Goal: Task Accomplishment & Management: Complete application form

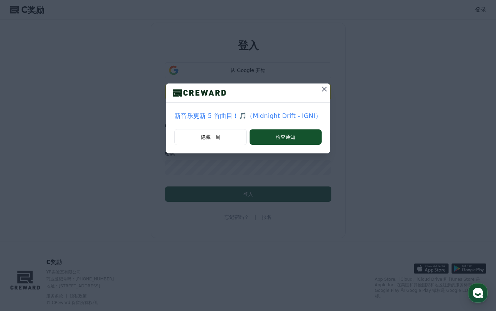
click at [320, 92] on icon at bounding box center [324, 89] width 8 height 8
click at [322, 89] on icon at bounding box center [324, 89] width 5 height 5
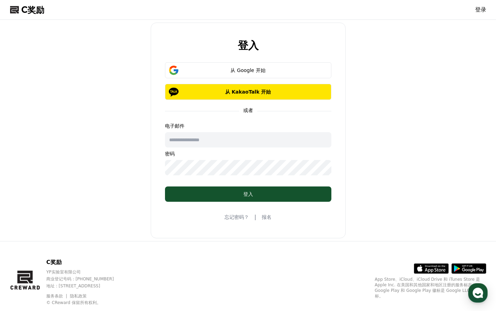
click at [270, 218] on font "报名" at bounding box center [267, 217] width 10 height 6
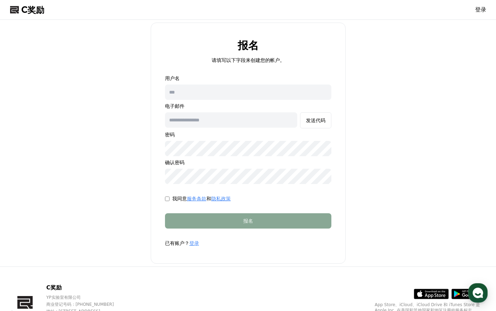
click at [217, 91] on input "text" at bounding box center [248, 92] width 166 height 15
type input "***"
click at [204, 119] on input "text" at bounding box center [231, 119] width 132 height 15
type input "**********"
click at [171, 199] on div "我同意 服务条款 和 隐私政策" at bounding box center [248, 198] width 166 height 7
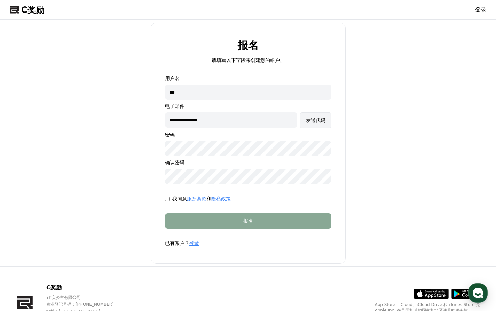
click at [315, 122] on font "发送代码" at bounding box center [315, 121] width 19 height 6
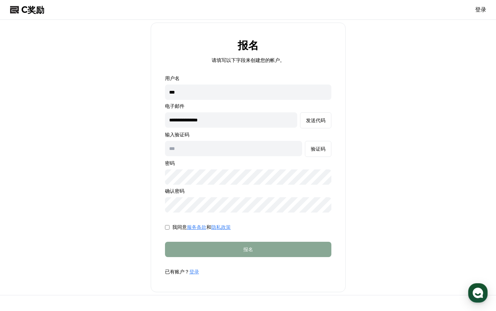
click at [246, 152] on input "text" at bounding box center [233, 148] width 137 height 15
click at [323, 119] on font "发送代码" at bounding box center [315, 121] width 19 height 6
click at [231, 148] on input "text" at bounding box center [233, 148] width 137 height 15
click at [232, 147] on input "text" at bounding box center [233, 148] width 137 height 15
type input "******"
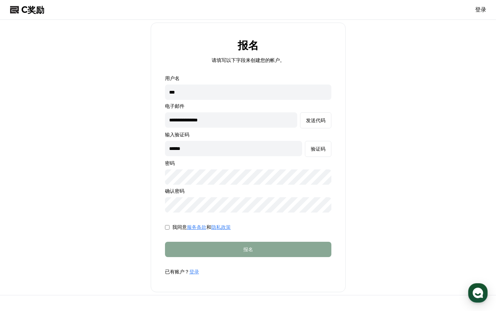
click at [194, 273] on font "登录" at bounding box center [194, 272] width 10 height 6
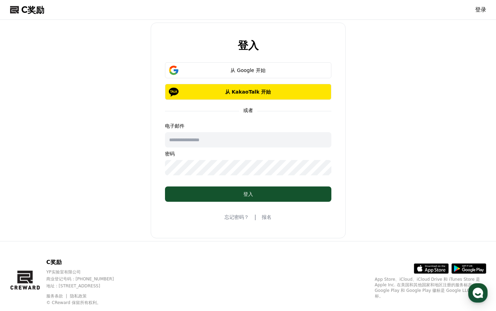
type input "**********"
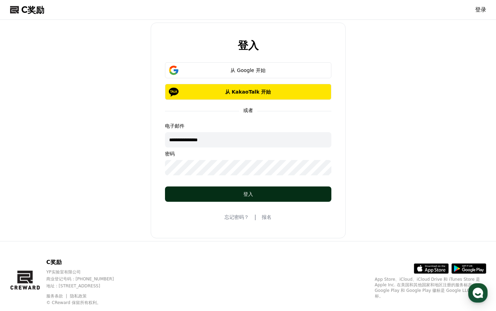
click at [244, 196] on font "登入" at bounding box center [248, 194] width 10 height 6
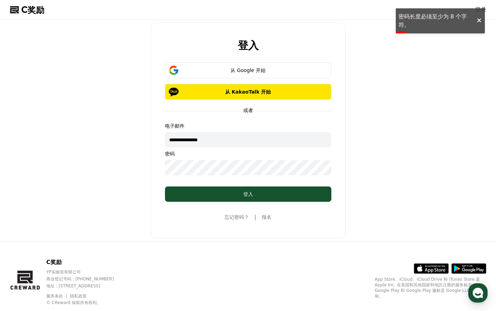
click at [265, 218] on font "报名" at bounding box center [267, 217] width 10 height 6
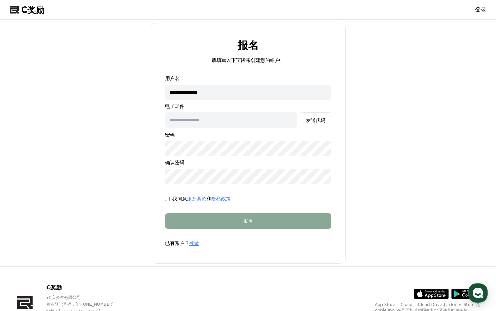
click at [225, 121] on input "text" at bounding box center [231, 119] width 132 height 15
click at [232, 98] on input "**********" at bounding box center [248, 92] width 166 height 15
click at [233, 95] on input "**********" at bounding box center [248, 92] width 166 height 15
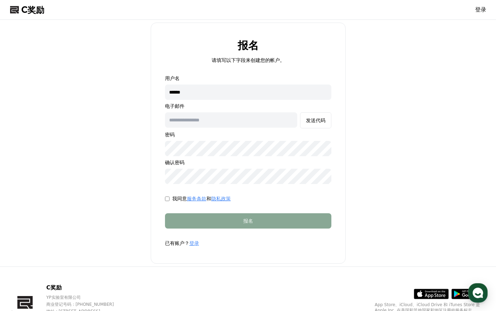
type input "******"
click at [229, 122] on input "text" at bounding box center [231, 119] width 132 height 15
type input "**********"
click at [128, 146] on div "**********" at bounding box center [248, 143] width 482 height 241
click at [318, 121] on font "发送代码" at bounding box center [315, 121] width 19 height 6
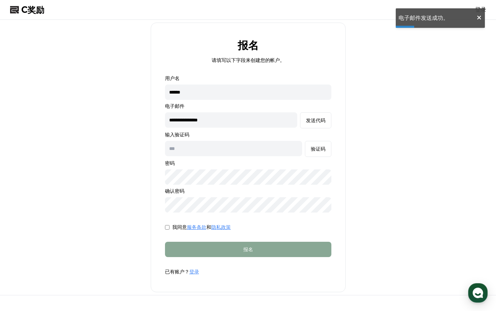
click at [209, 145] on input "text" at bounding box center [233, 148] width 137 height 15
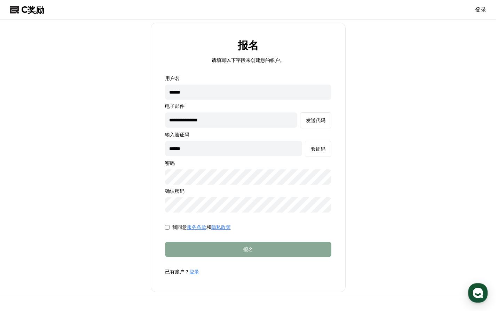
drag, startPoint x: 227, startPoint y: 152, endPoint x: 138, endPoint y: 139, distance: 89.4
click at [138, 139] on div "**********" at bounding box center [248, 158] width 482 height 270
type input "******"
click at [321, 146] on font "验证码" at bounding box center [318, 149] width 15 height 6
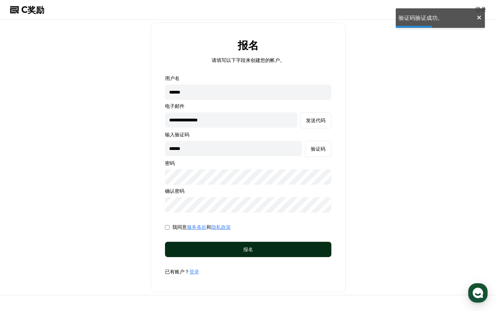
click at [229, 250] on div "报名" at bounding box center [248, 249] width 139 height 7
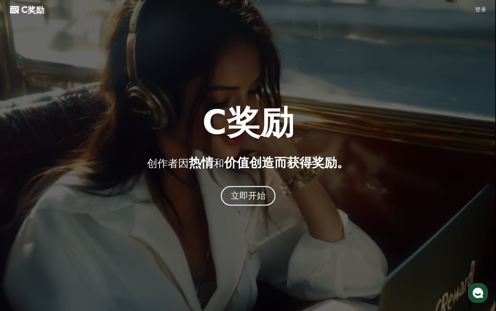
click at [260, 189] on button "立即开始" at bounding box center [248, 196] width 55 height 20
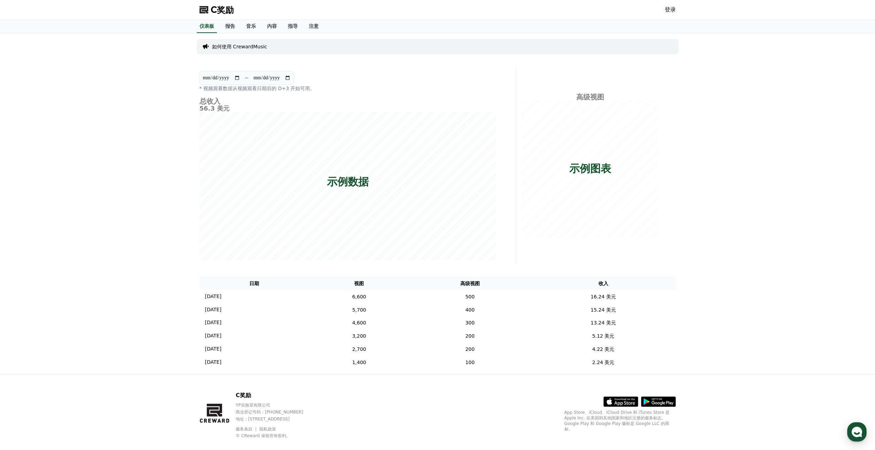
click at [496, 9] on font "登录" at bounding box center [670, 9] width 11 height 7
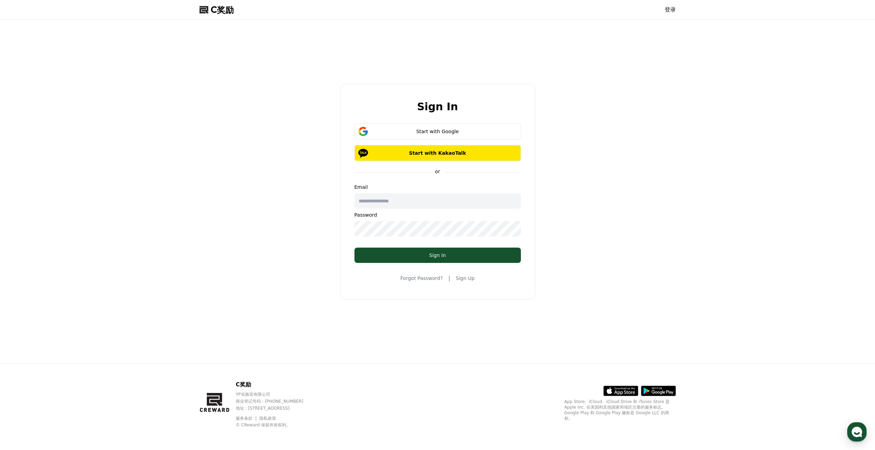
type input "**********"
click at [432, 251] on button "登入" at bounding box center [437, 255] width 166 height 15
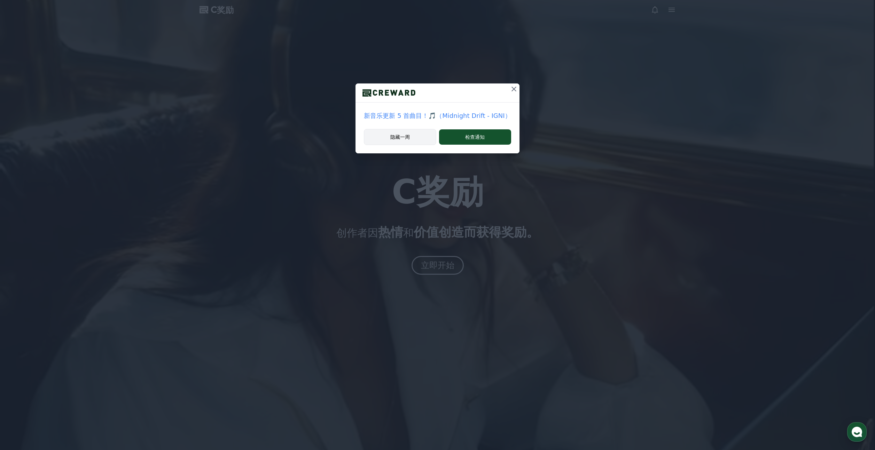
click at [413, 131] on button "隐藏一周" at bounding box center [400, 137] width 72 height 16
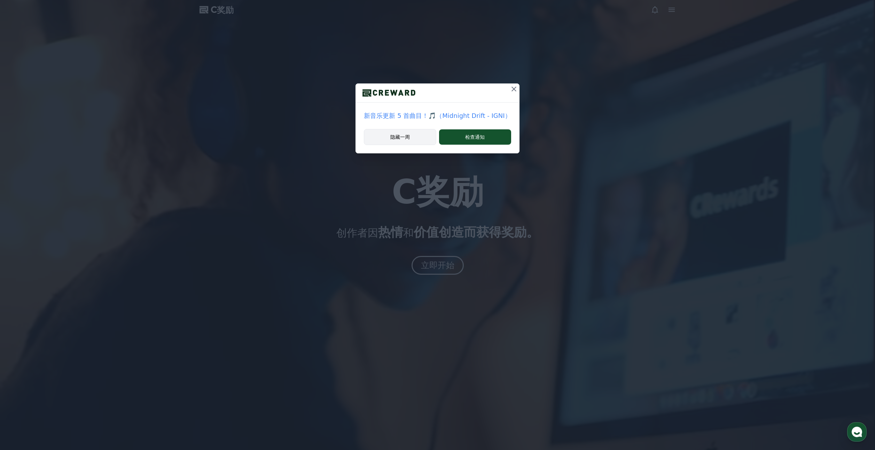
click at [421, 140] on button "隐藏一周" at bounding box center [400, 137] width 72 height 16
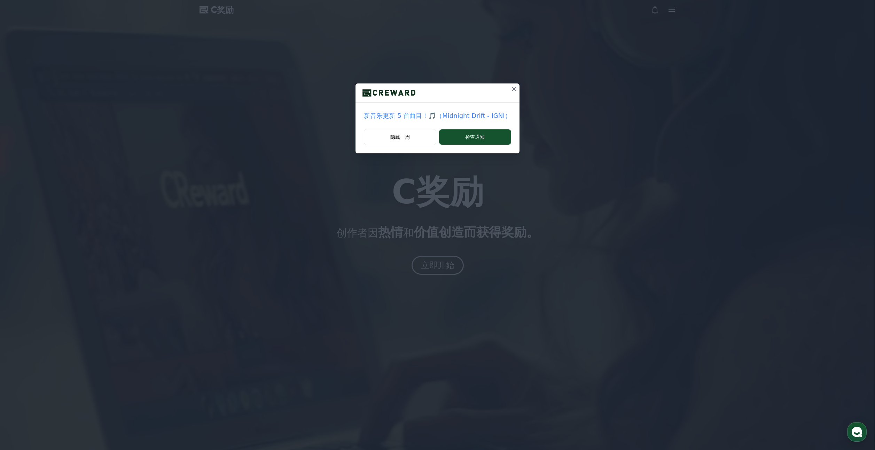
click at [418, 139] on div at bounding box center [437, 225] width 875 height 450
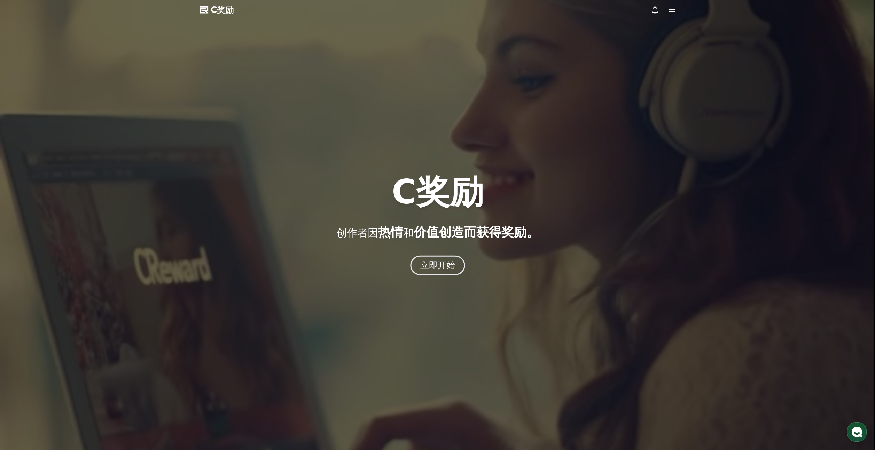
click at [446, 267] on font "立即开始" at bounding box center [437, 265] width 35 height 10
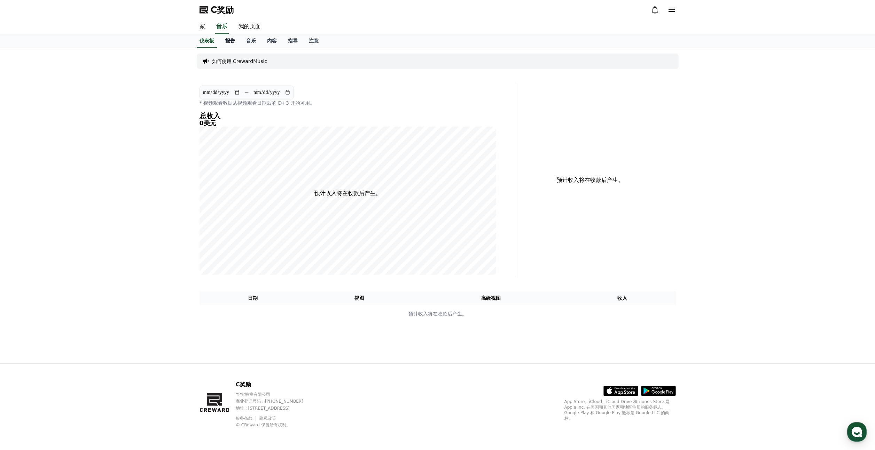
click at [227, 40] on font "报告" at bounding box center [230, 41] width 10 height 6
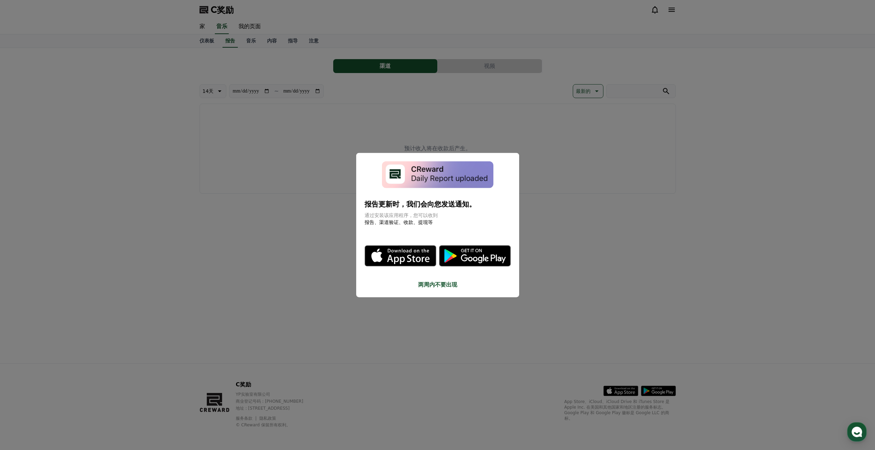
click at [433, 284] on font "两周内不要出现" at bounding box center [437, 284] width 39 height 7
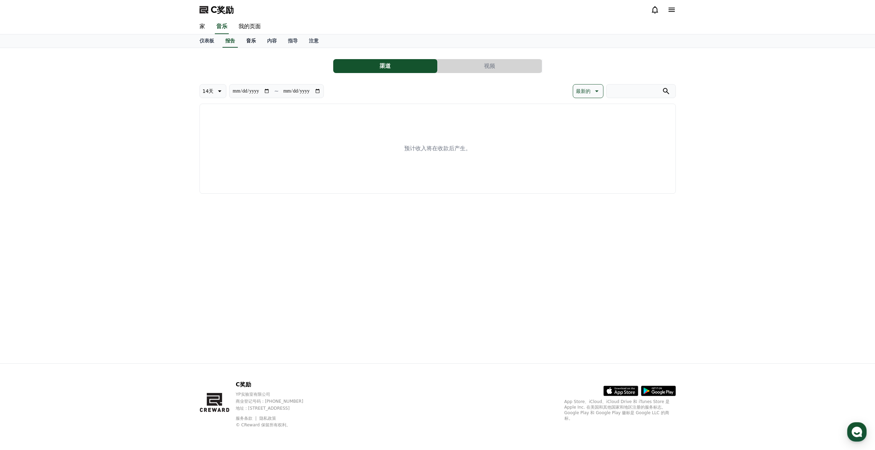
click at [254, 39] on font "音乐" at bounding box center [251, 41] width 10 height 6
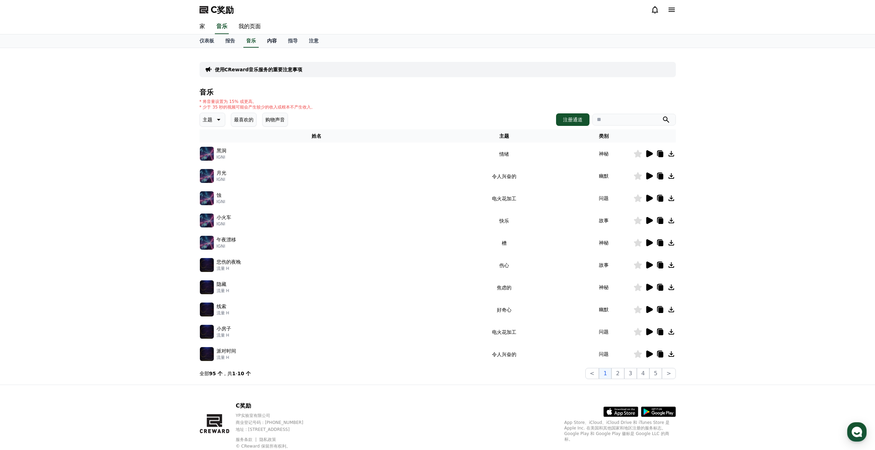
click at [270, 40] on font "内容" at bounding box center [272, 41] width 10 height 6
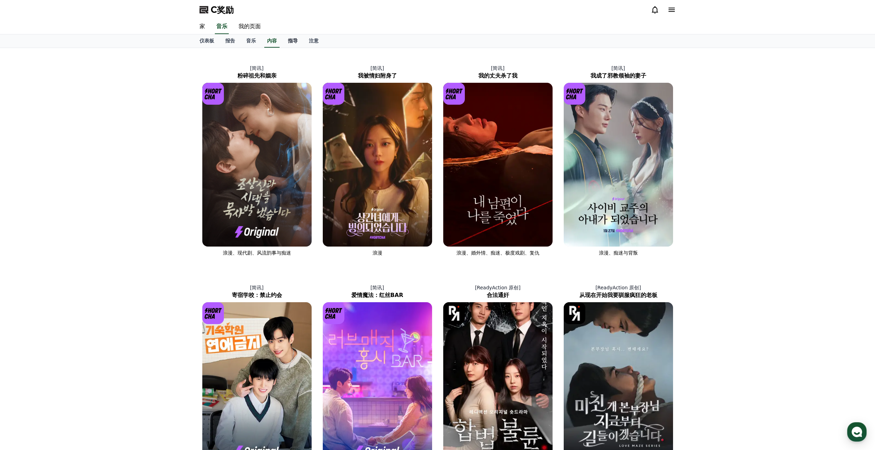
click at [293, 42] on font "指导" at bounding box center [293, 41] width 10 height 6
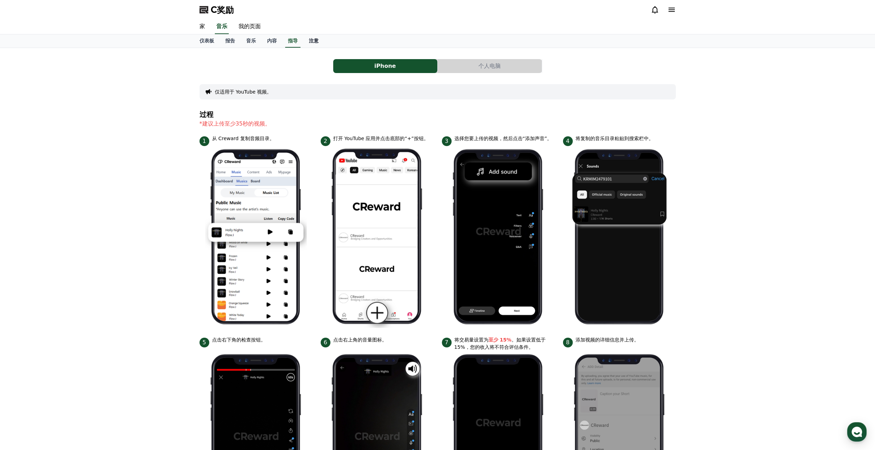
click at [318, 45] on link "注意" at bounding box center [313, 40] width 21 height 13
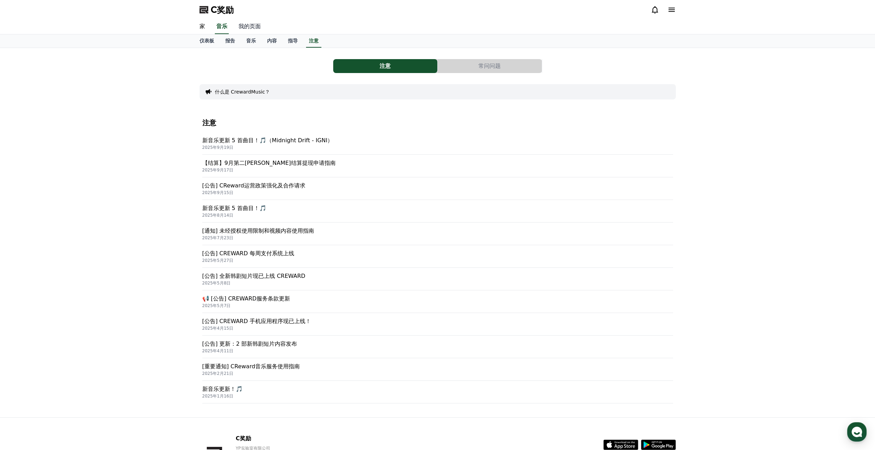
click at [254, 24] on font "我的页面" at bounding box center [249, 26] width 22 height 7
select select "**********"
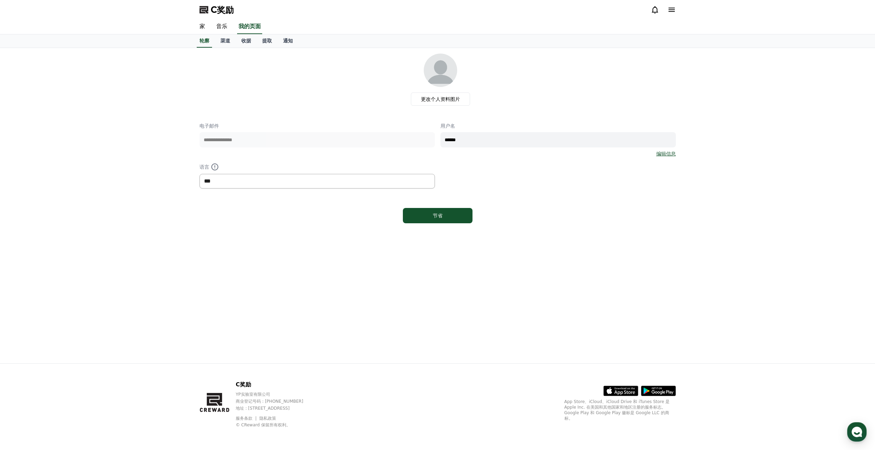
click at [235, 184] on select "*** ** ***" at bounding box center [316, 181] width 235 height 15
click at [249, 180] on select "*** ** ***" at bounding box center [316, 181] width 235 height 15
drag, startPoint x: 279, startPoint y: 407, endPoint x: 302, endPoint y: 409, distance: 23.1
click at [290, 409] on font "地址 : [STREET_ADDRESS]" at bounding box center [263, 408] width 54 height 5
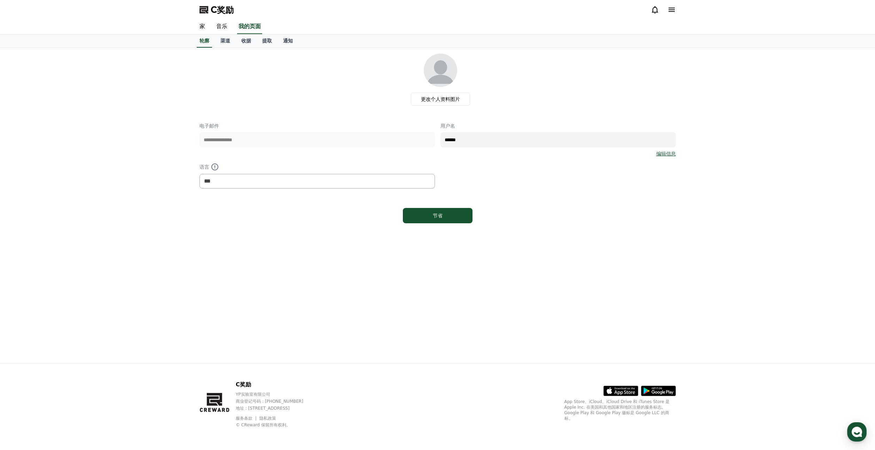
click at [290, 410] on font "地址 : [STREET_ADDRESS]" at bounding box center [263, 408] width 54 height 5
click at [275, 409] on font "地址 : [STREET_ADDRESS]" at bounding box center [263, 408] width 54 height 5
click at [278, 409] on font "地址 : [STREET_ADDRESS]" at bounding box center [263, 408] width 54 height 5
drag, startPoint x: 264, startPoint y: 409, endPoint x: 282, endPoint y: 408, distance: 17.8
click at [281, 408] on font "地址 : [STREET_ADDRESS]" at bounding box center [263, 408] width 54 height 5
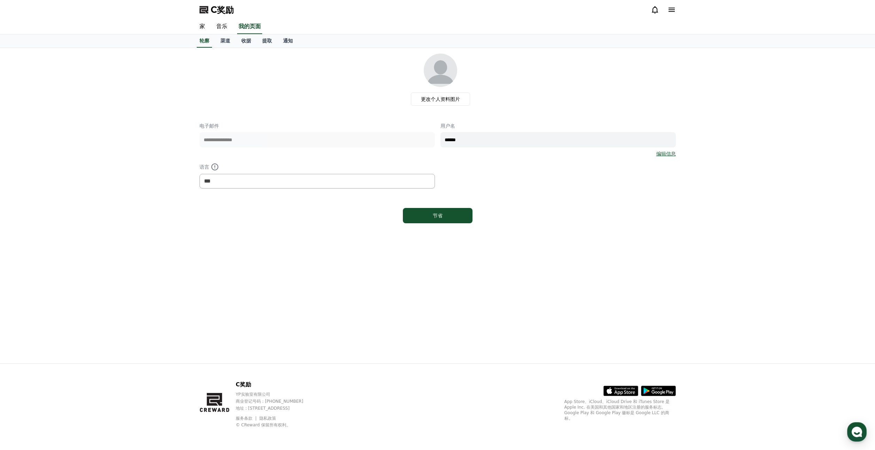
click at [282, 408] on font "地址 : [STREET_ADDRESS]" at bounding box center [263, 408] width 54 height 5
click at [289, 409] on font "地址 : [STREET_ADDRESS]" at bounding box center [263, 408] width 54 height 5
click at [290, 409] on font "地址 : [STREET_ADDRESS]" at bounding box center [263, 408] width 54 height 5
drag, startPoint x: 276, startPoint y: 402, endPoint x: 289, endPoint y: 402, distance: 12.2
click at [287, 402] on font "商业登记号码：[PHONE_NUMBER]" at bounding box center [270, 401] width 68 height 5
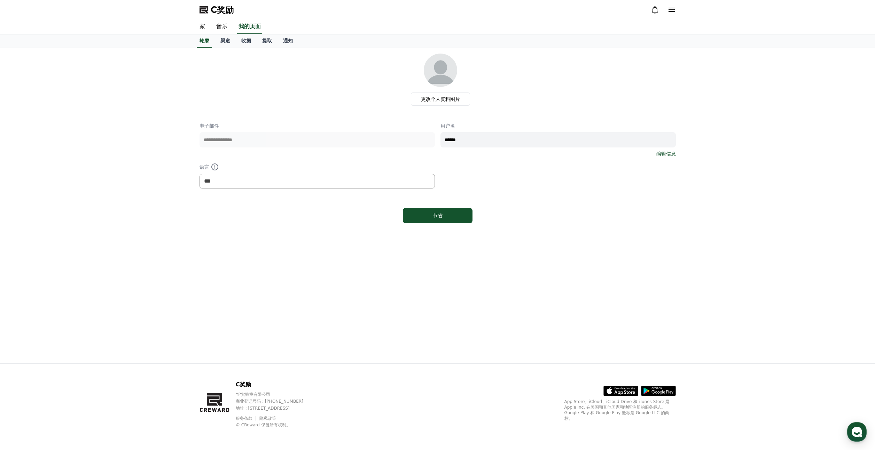
click at [291, 401] on font "商业登记号码：[PHONE_NUMBER]" at bounding box center [270, 401] width 68 height 5
click at [363, 341] on div "**********" at bounding box center [437, 206] width 487 height 316
click at [201, 22] on link "家" at bounding box center [202, 26] width 17 height 15
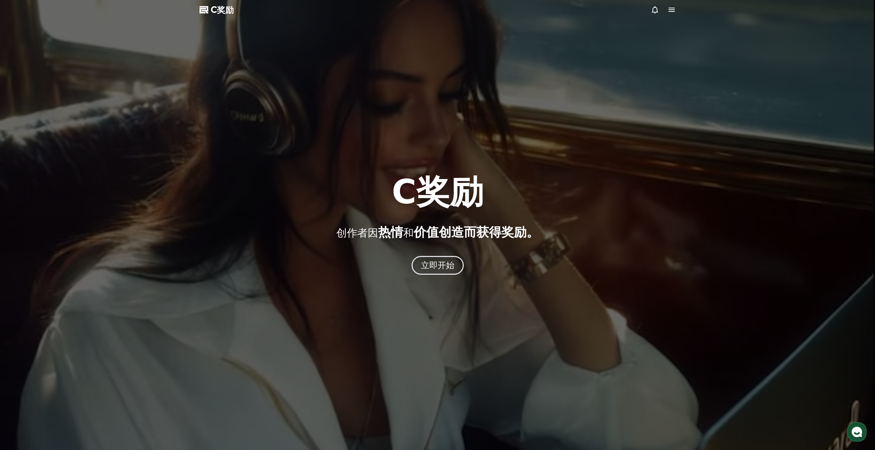
click at [668, 10] on icon at bounding box center [671, 10] width 6 height 4
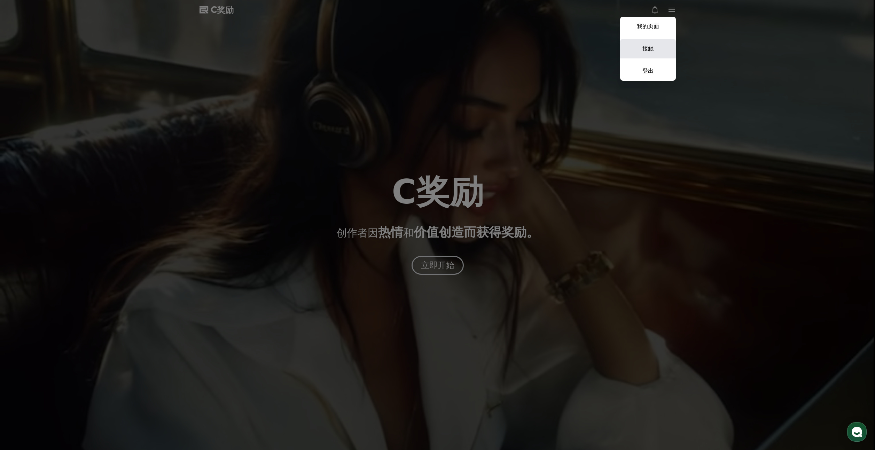
click at [650, 47] on font "接触" at bounding box center [647, 48] width 11 height 7
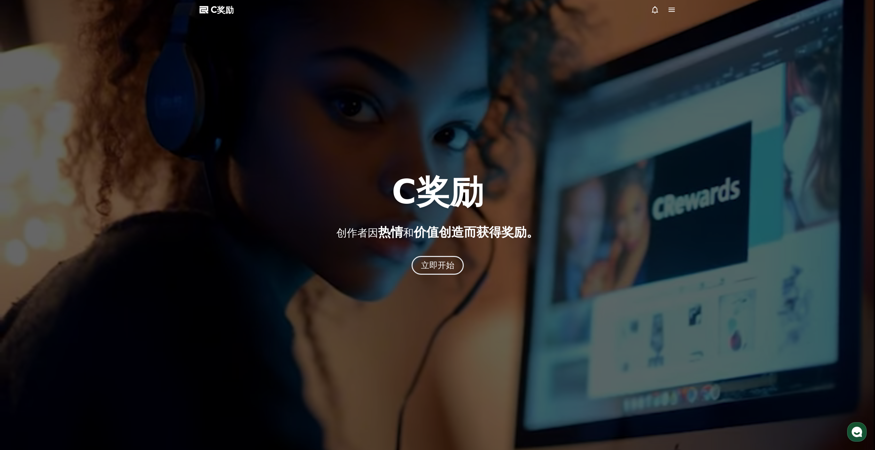
click at [659, 12] on div at bounding box center [663, 10] width 25 height 8
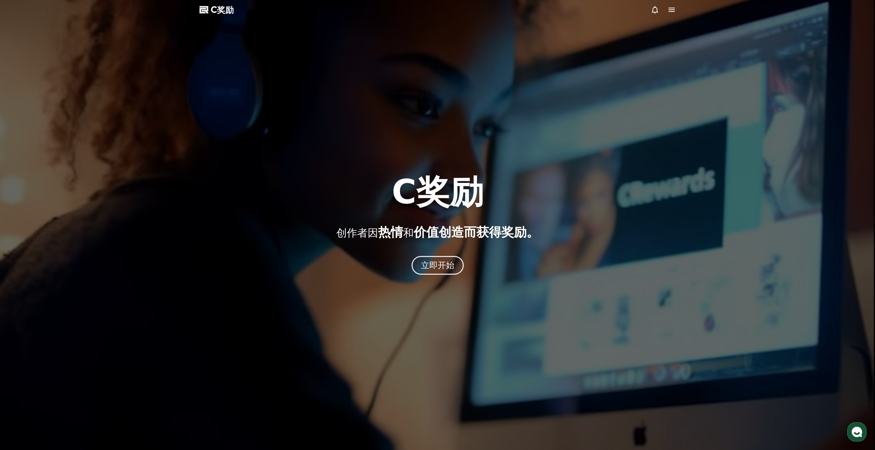
click at [655, 12] on icon at bounding box center [655, 9] width 6 height 7
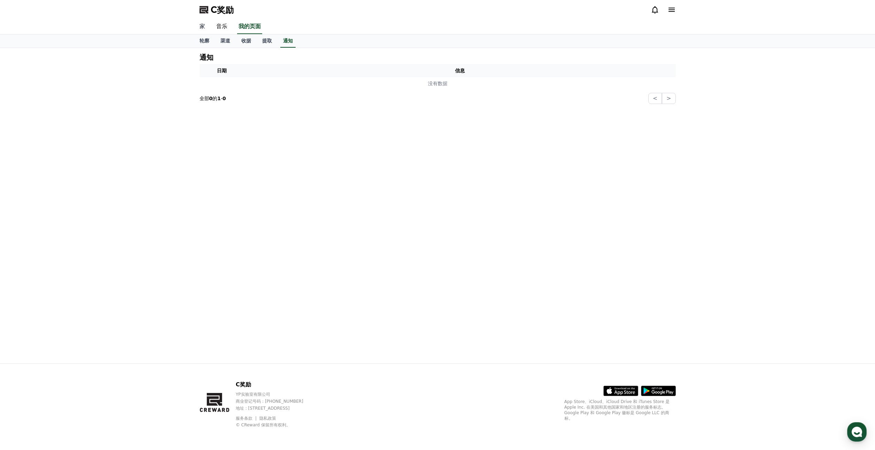
click at [203, 25] on font "家" at bounding box center [202, 26] width 6 height 7
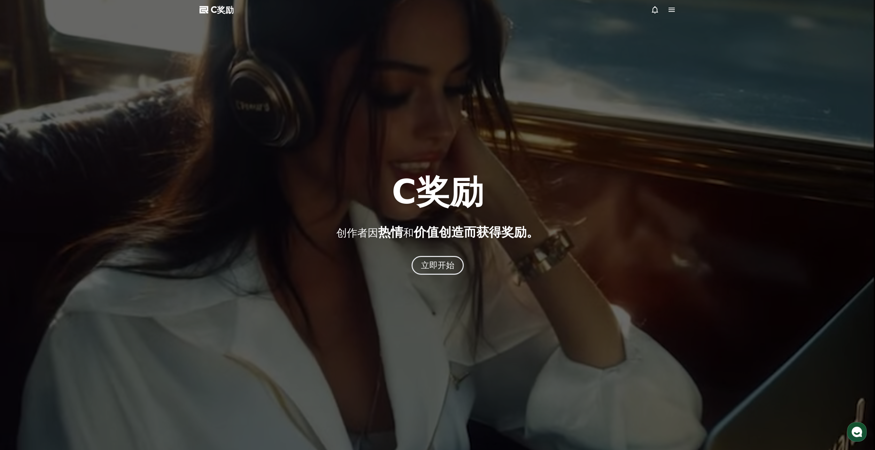
click at [673, 9] on icon at bounding box center [671, 10] width 8 height 8
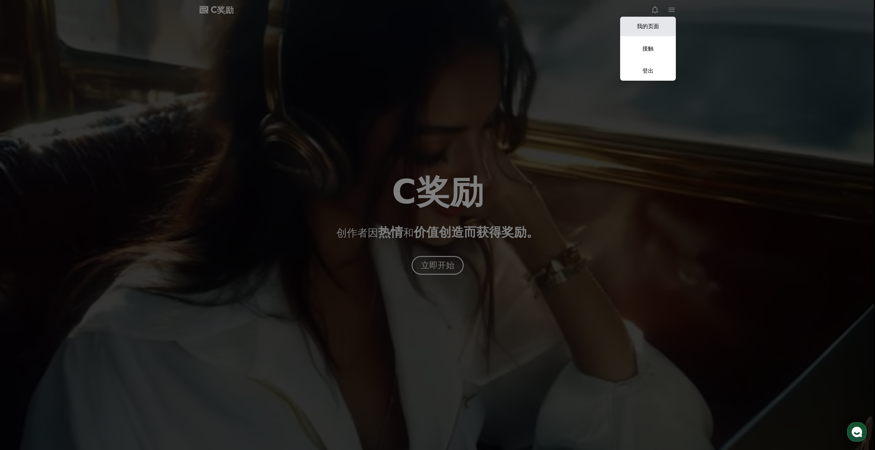
click at [654, 28] on font "我的页面" at bounding box center [648, 26] width 22 height 7
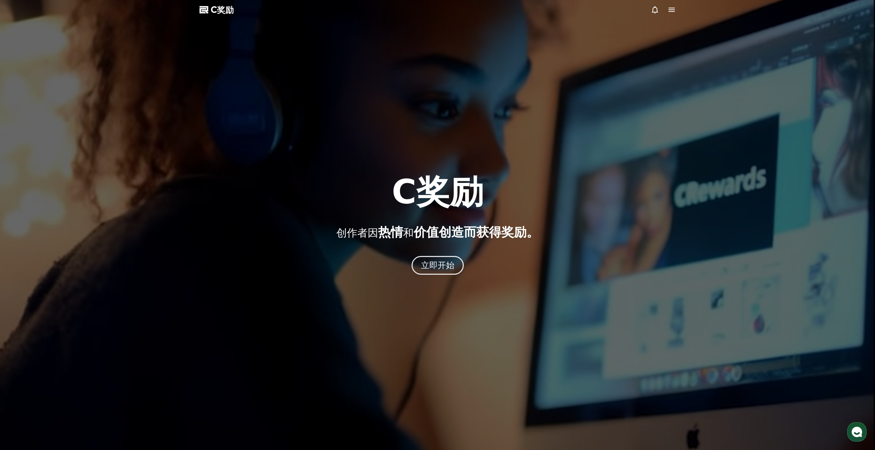
select select "**********"
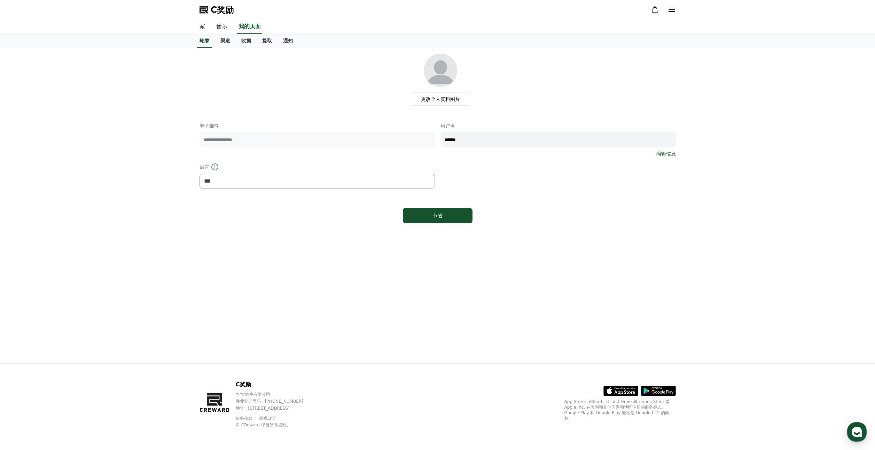
click at [224, 28] on font "音乐" at bounding box center [221, 26] width 11 height 7
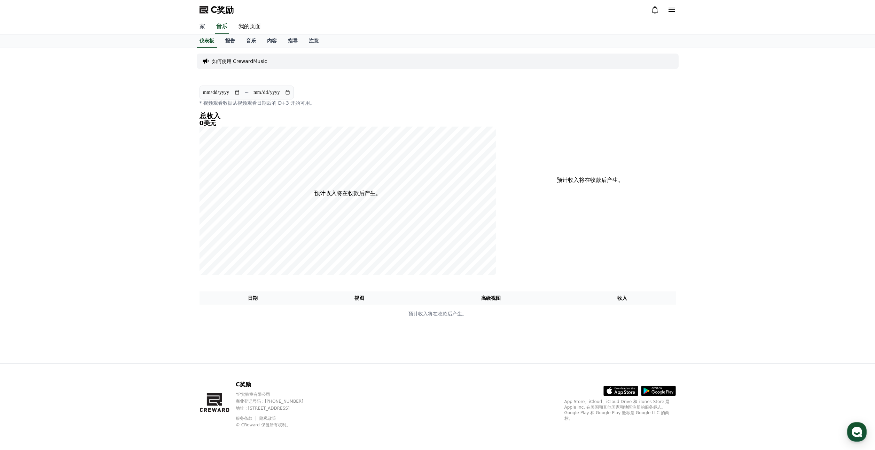
click at [198, 27] on link "家" at bounding box center [202, 26] width 17 height 15
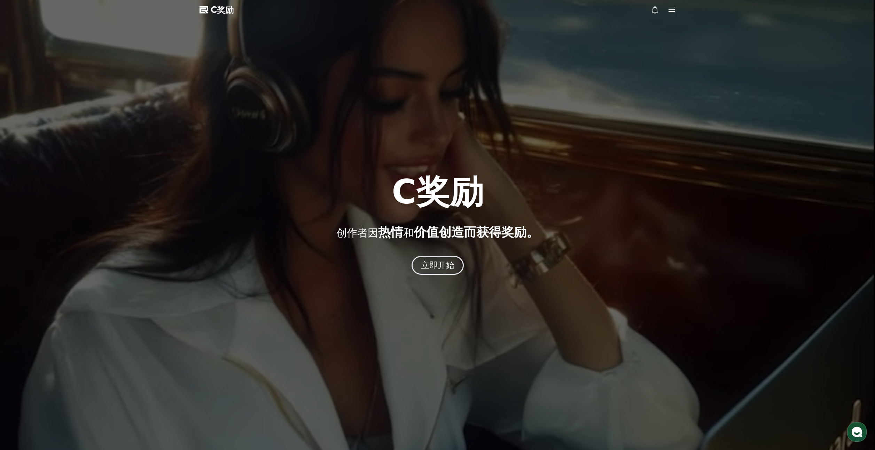
click at [207, 14] on icon at bounding box center [204, 10] width 10 height 10
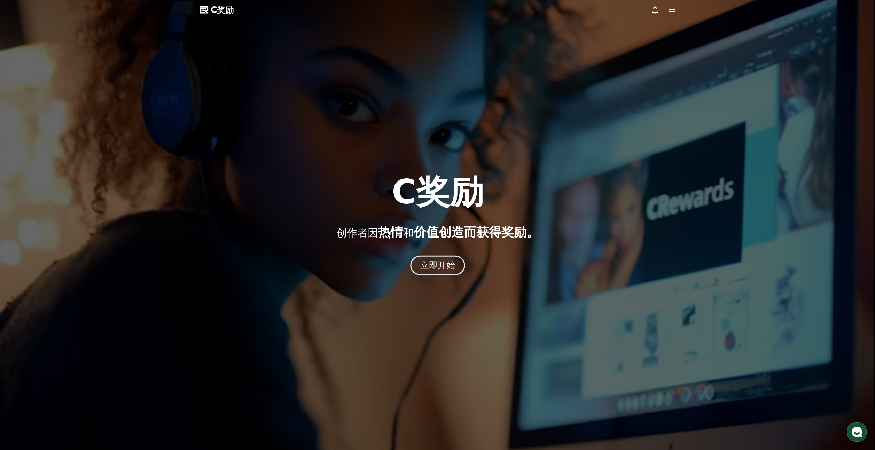
click at [438, 264] on font "立即开始" at bounding box center [437, 265] width 35 height 10
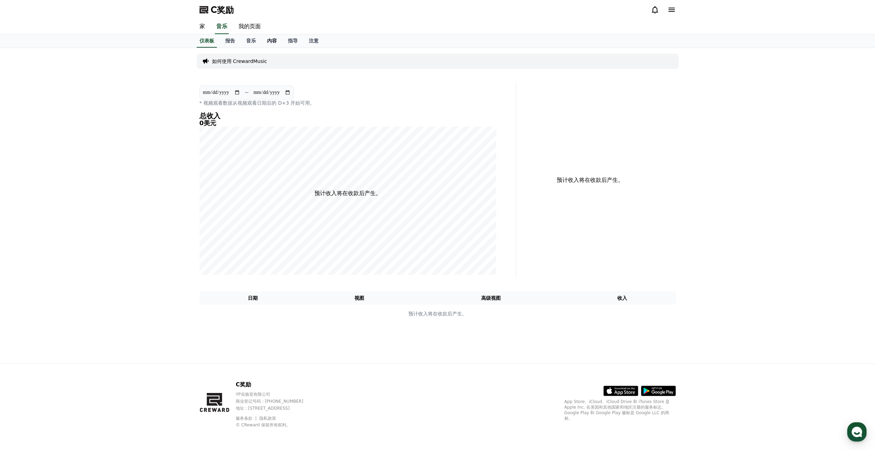
click at [272, 39] on font "内容" at bounding box center [272, 41] width 10 height 6
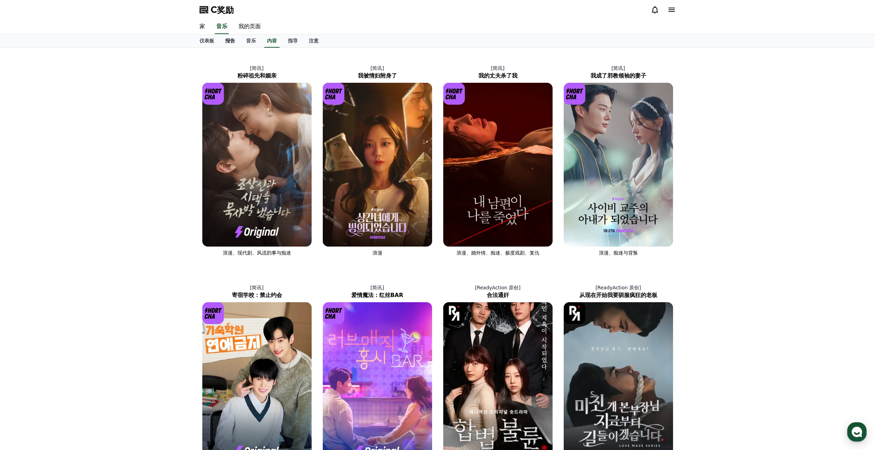
click at [233, 39] on font "报告" at bounding box center [230, 41] width 10 height 6
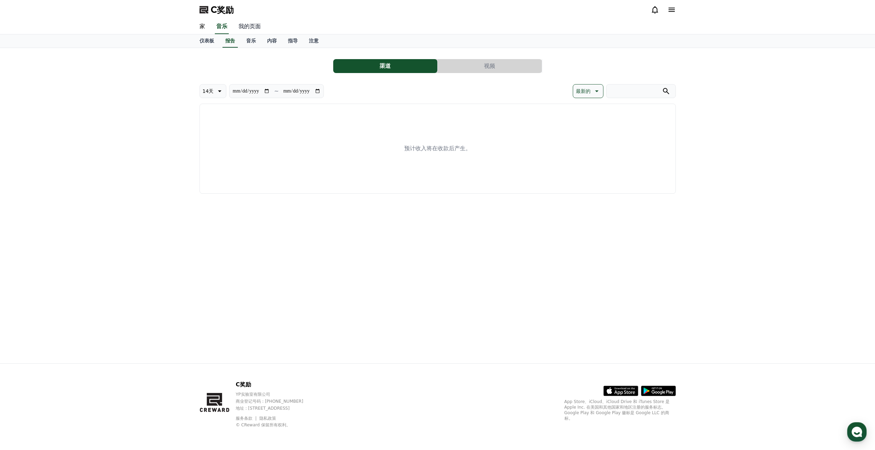
click at [249, 28] on font "我的页面" at bounding box center [249, 26] width 22 height 7
select select "**********"
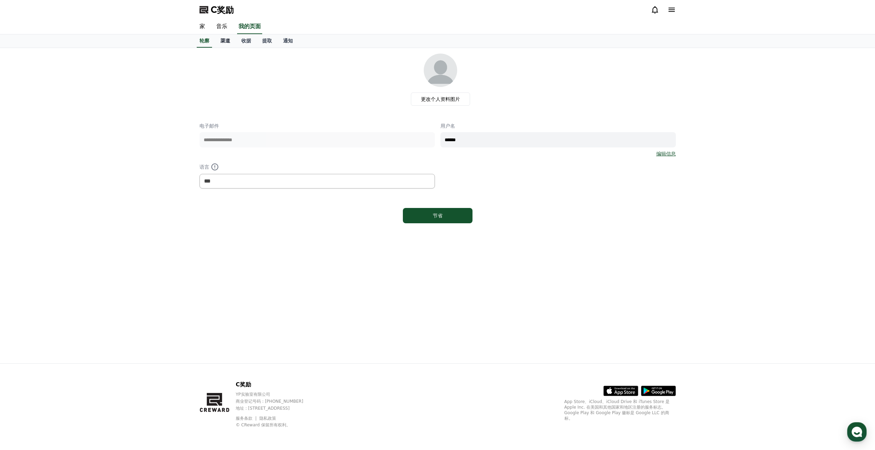
click at [225, 44] on link "渠道" at bounding box center [225, 40] width 21 height 13
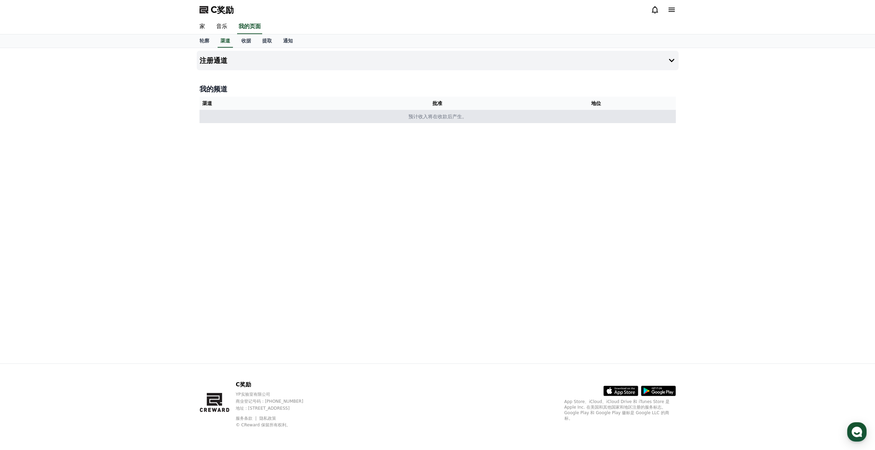
click at [419, 117] on font "预计收入将在收款后产生。" at bounding box center [437, 117] width 58 height 6
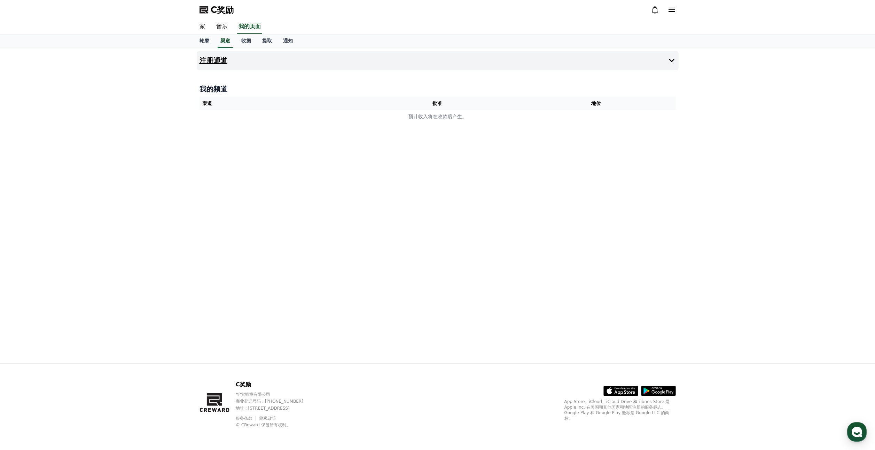
click at [558, 62] on button "注册通道" at bounding box center [438, 60] width 482 height 19
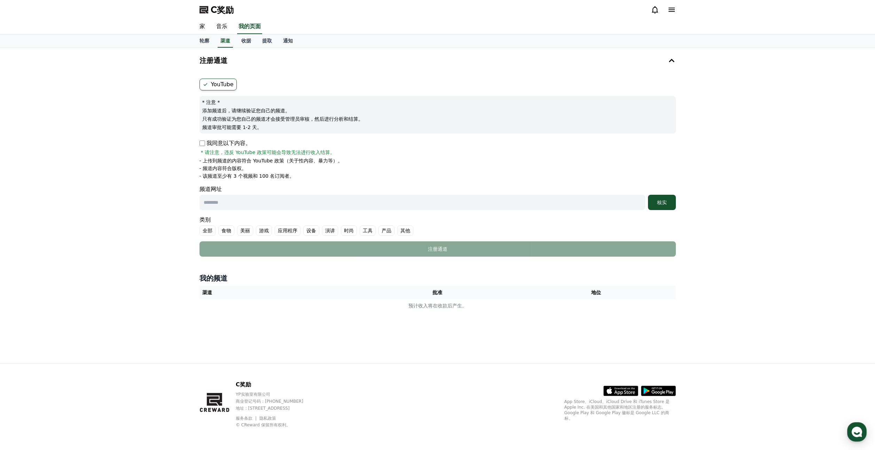
click at [205, 146] on p "我同意以下内容。" at bounding box center [225, 143] width 52 height 8
click at [234, 203] on input "text" at bounding box center [422, 202] width 446 height 15
drag, startPoint x: 250, startPoint y: 178, endPoint x: 266, endPoint y: 177, distance: 15.7
click at [264, 177] on font "- 该频道至少有 3 个视频和 100 名订阅者。" at bounding box center [246, 176] width 95 height 6
click at [269, 177] on font "- 该频道至少有 3 个视频和 100 名订阅者。" at bounding box center [246, 176] width 95 height 6
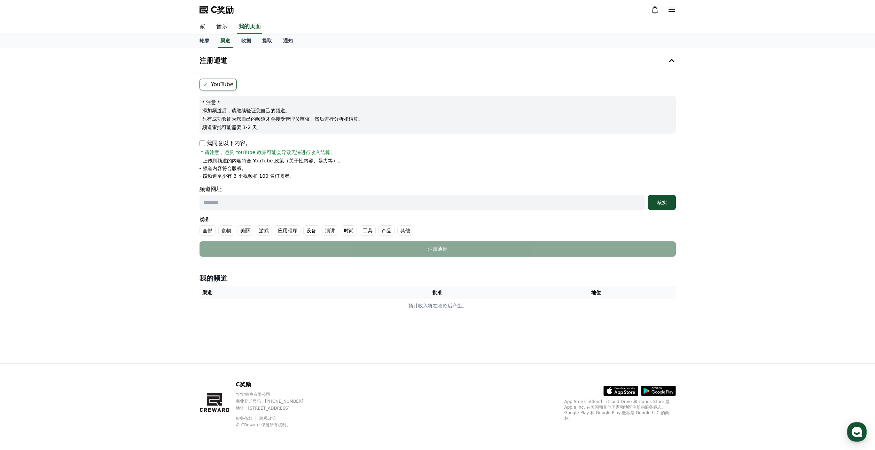
drag, startPoint x: 247, startPoint y: 176, endPoint x: 226, endPoint y: 176, distance: 20.9
click at [227, 177] on font "- 该频道至少有 3 个视频和 100 名订阅者。" at bounding box center [246, 176] width 95 height 6
click at [225, 176] on font "- 该频道至少有 3 个视频和 100 名订阅者。" at bounding box center [246, 176] width 95 height 6
drag, startPoint x: 221, startPoint y: 176, endPoint x: 243, endPoint y: 175, distance: 21.9
click at [237, 175] on font "- 该频道至少有 3 个视频和 100 名订阅者。" at bounding box center [246, 176] width 95 height 6
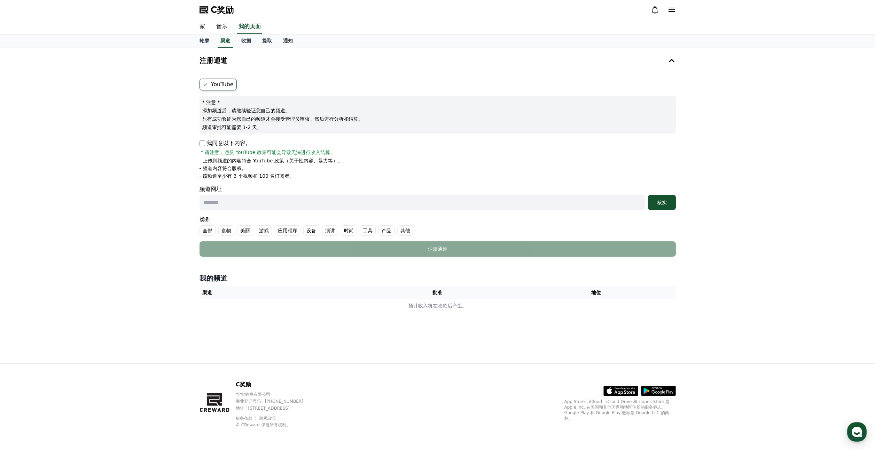
click at [252, 176] on font "- 该频道至少有 3 个视频和 100 名订阅者。" at bounding box center [246, 176] width 95 height 6
click at [229, 176] on font "- 该频道至少有 3 个视频和 100 名订阅者。" at bounding box center [246, 176] width 95 height 6
click at [221, 176] on font "- 该频道至少有 3 个视频和 100 名订阅者。" at bounding box center [246, 176] width 95 height 6
drag, startPoint x: 217, startPoint y: 176, endPoint x: 222, endPoint y: 176, distance: 4.9
click at [222, 176] on font "- 该频道至少有 3 个视频和 100 名订阅者。" at bounding box center [246, 176] width 95 height 6
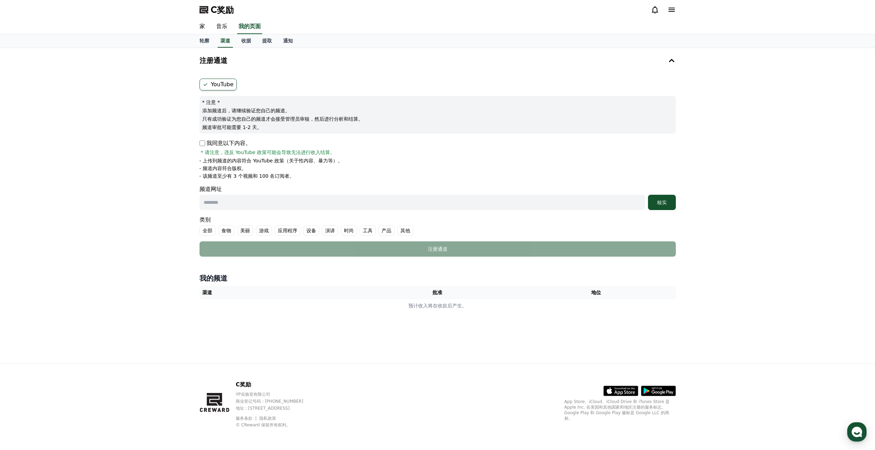
click at [222, 176] on font "- 该频道至少有 3 个视频和 100 名订阅者。" at bounding box center [246, 176] width 95 height 6
drag, startPoint x: 226, startPoint y: 175, endPoint x: 237, endPoint y: 176, distance: 11.9
click at [237, 176] on font "- 该频道至少有 3 个视频和 100 名订阅者。" at bounding box center [246, 176] width 95 height 6
click at [244, 171] on font "- 频道内容符合版权。" at bounding box center [222, 169] width 47 height 6
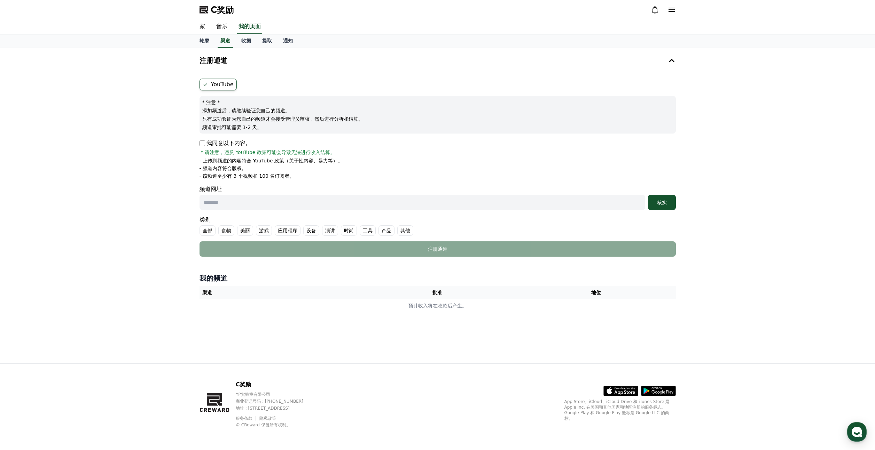
click at [249, 164] on ul "- 上传到频道的内容符合 YouTube 政策（关于性内容、暴力等）。 - 频道内容符合版权。 - 该频道至少有 3 个视频和 100 名订阅者。" at bounding box center [437, 168] width 476 height 22
click at [268, 164] on ul "- 上传到频道的内容符合 YouTube 政策（关于性内容、暴力等）。 - 频道内容符合版权。 - 该频道至少有 3 个视频和 100 名订阅者。" at bounding box center [437, 168] width 476 height 22
drag, startPoint x: 257, startPoint y: 165, endPoint x: 263, endPoint y: 166, distance: 5.9
click at [261, 166] on li "- 频道内容符合版权。" at bounding box center [437, 168] width 476 height 7
drag, startPoint x: 253, startPoint y: 160, endPoint x: 270, endPoint y: 160, distance: 17.4
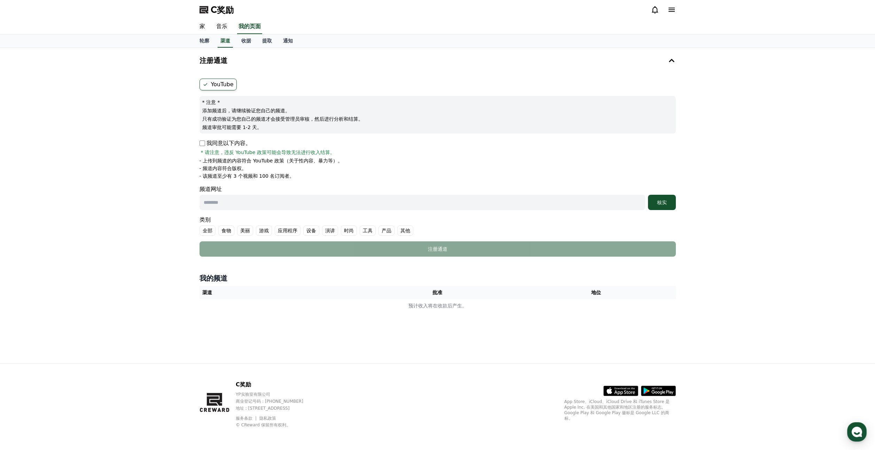
click at [270, 159] on font "- 上传到频道的内容符合 YouTube 政策（关于性内容、暴力等）。" at bounding box center [270, 161] width 143 height 6
click at [270, 160] on font "- 上传到频道的内容符合 YouTube 政策（关于性内容、暴力等）。" at bounding box center [270, 161] width 143 height 6
click at [221, 84] on font "YouTube" at bounding box center [222, 84] width 23 height 7
click at [242, 39] on font "收据" at bounding box center [246, 41] width 10 height 6
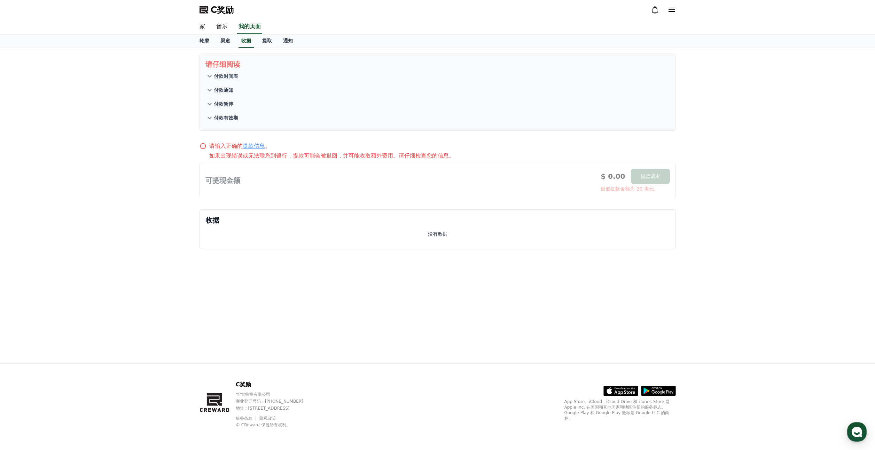
click at [211, 74] on icon at bounding box center [209, 76] width 8 height 8
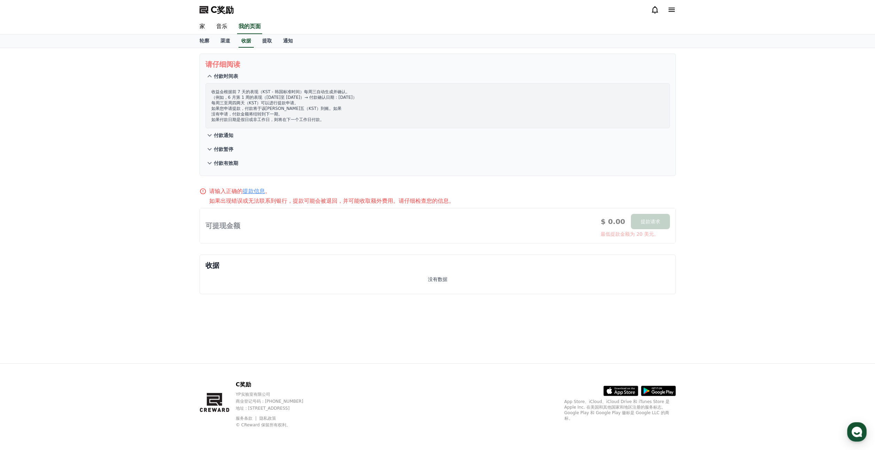
click at [211, 74] on icon at bounding box center [209, 76] width 8 height 8
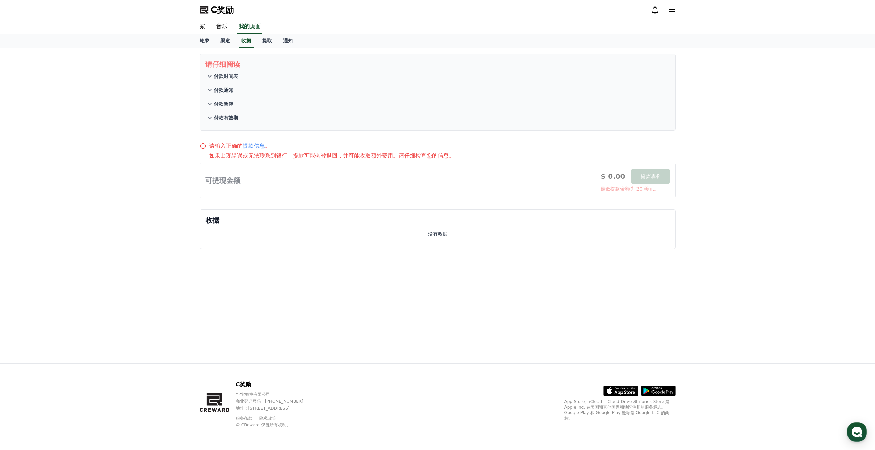
click at [252, 147] on font "提款信息" at bounding box center [254, 146] width 22 height 7
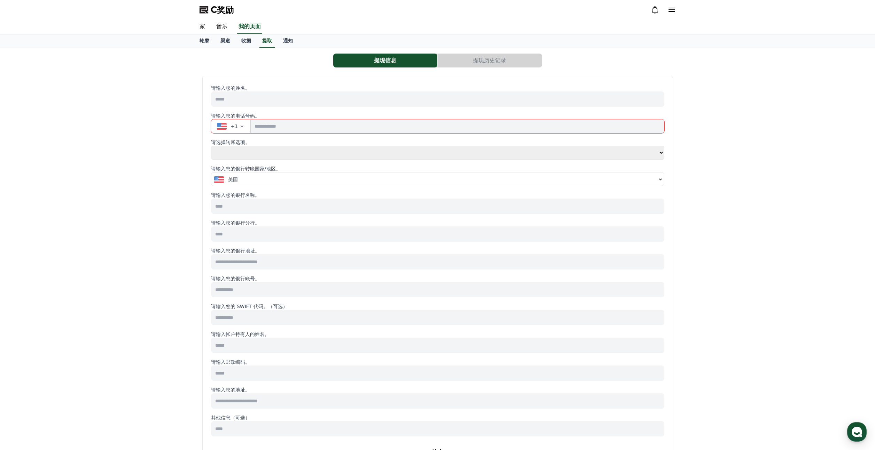
click at [241, 95] on input at bounding box center [437, 99] width 453 height 15
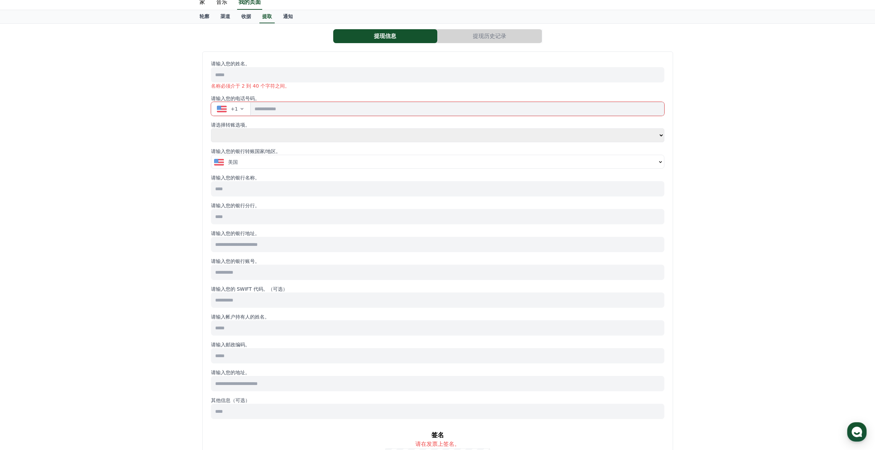
click at [248, 76] on input at bounding box center [437, 74] width 453 height 15
click at [243, 108] on button "+1" at bounding box center [231, 109] width 40 height 14
click at [240, 110] on icon "button" at bounding box center [242, 109] width 6 height 6
click at [245, 132] on select "**** **" at bounding box center [437, 135] width 453 height 14
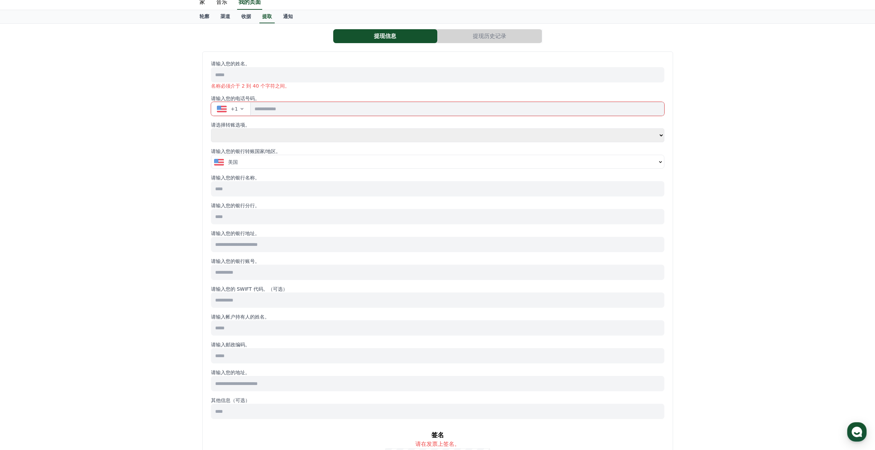
select select "******"
click at [211, 142] on select "**** **" at bounding box center [437, 135] width 453 height 14
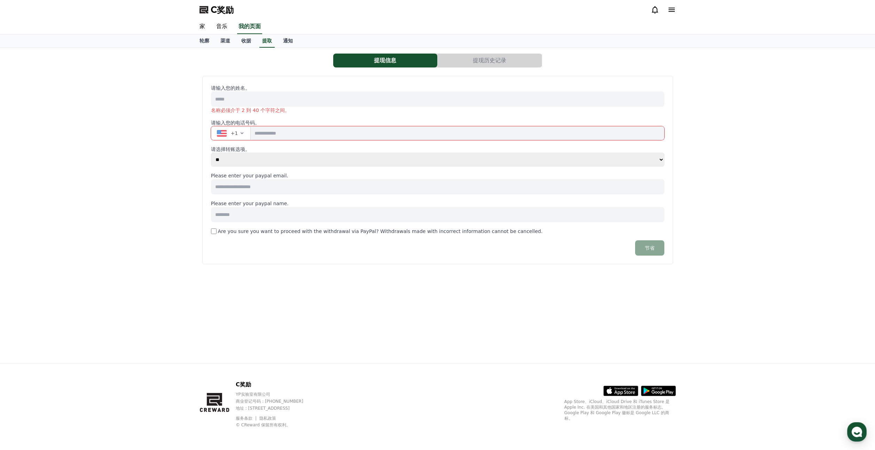
scroll to position [0, 0]
click at [242, 133] on icon "button" at bounding box center [242, 134] width 6 height 6
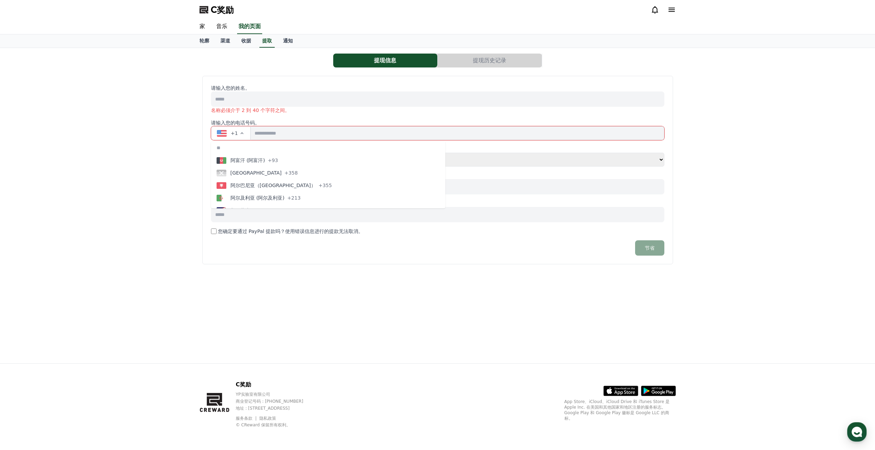
scroll to position [148, 0]
click at [246, 149] on input "text" at bounding box center [328, 148] width 234 height 13
type input "**"
click at [267, 202] on button "中国 (中国) +86" at bounding box center [328, 203] width 234 height 13
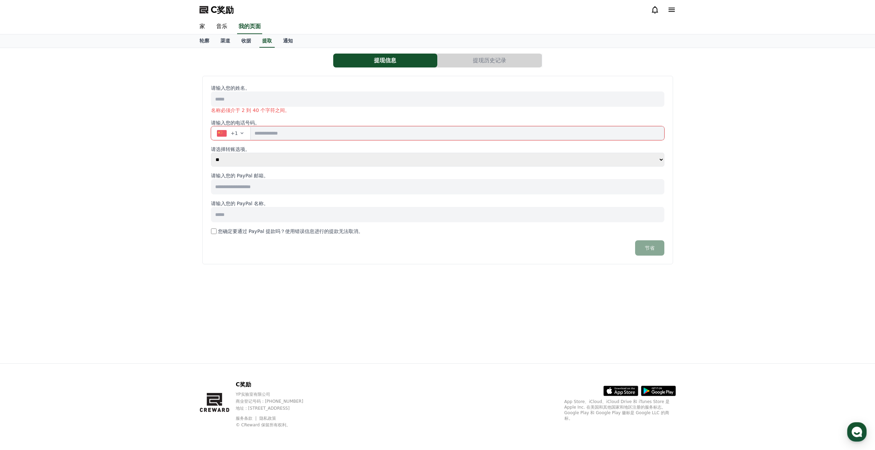
click at [256, 190] on input at bounding box center [437, 186] width 453 height 15
click at [252, 214] on input at bounding box center [437, 214] width 453 height 15
click at [257, 188] on input at bounding box center [437, 186] width 453 height 15
click at [241, 217] on input at bounding box center [437, 214] width 453 height 15
click at [254, 95] on input at bounding box center [437, 99] width 453 height 15
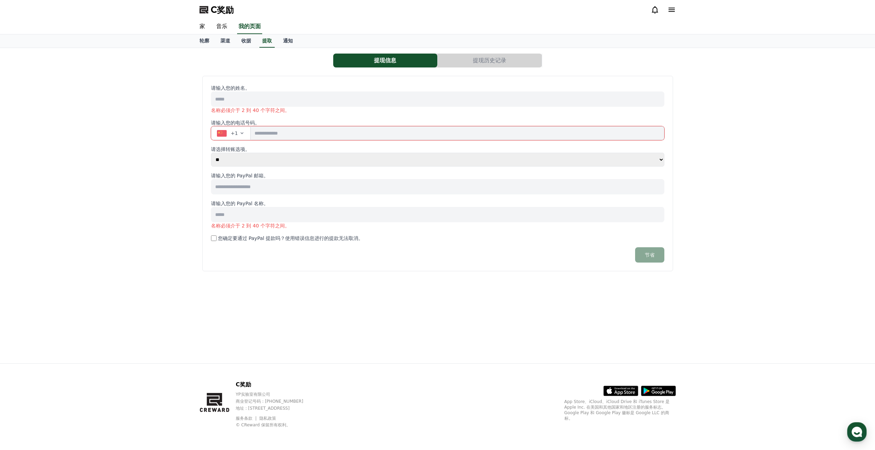
type input "*"
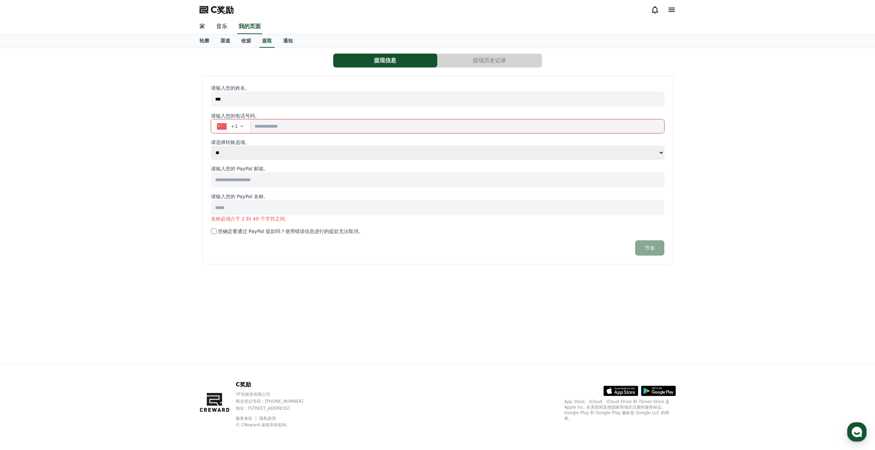
type input "***"
click at [179, 111] on div "提现信息 提现历史记录 请输入您的姓名。 *** 请输入您的电话号码。 +1 请选择转账选项。 **** ** 请输入您的 PayPal 邮箱。 请输入您的 …" at bounding box center [437, 206] width 875 height 316
click at [271, 126] on input "tel" at bounding box center [457, 126] width 413 height 14
type input "**********"
click at [250, 185] on input at bounding box center [437, 179] width 453 height 15
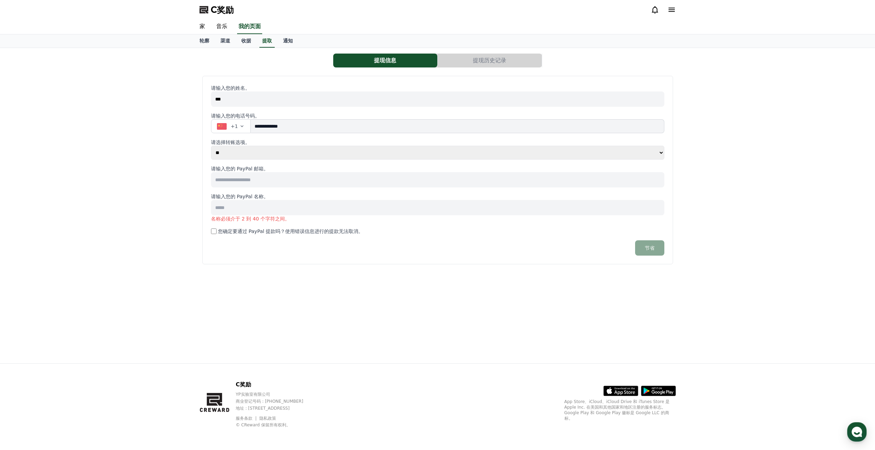
paste input "**********"
type input "**********"
click at [250, 205] on input at bounding box center [437, 207] width 453 height 15
type input "***"
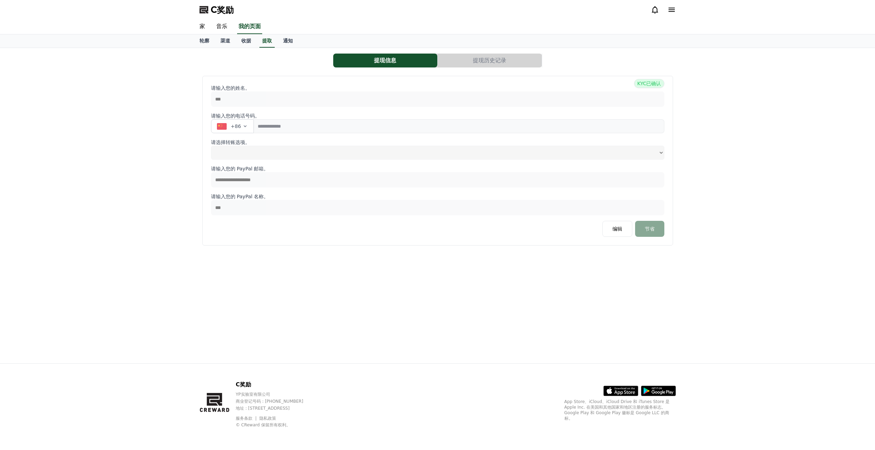
select select
click at [248, 41] on font "收据" at bounding box center [246, 41] width 10 height 6
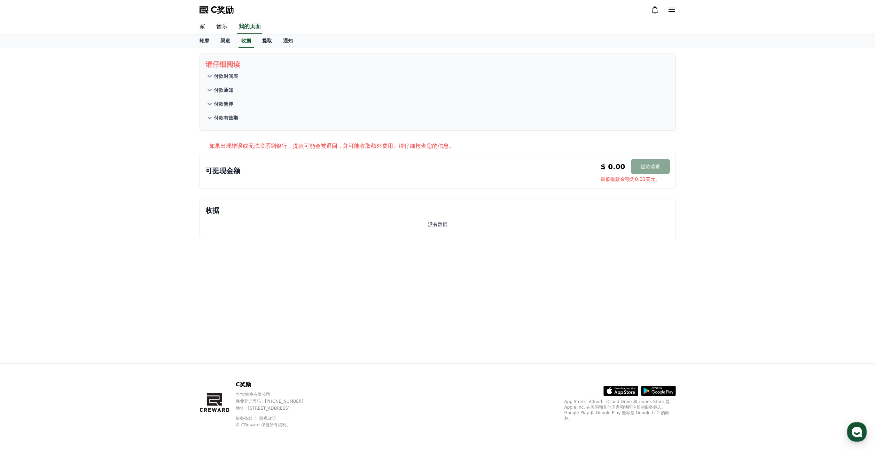
click at [261, 40] on link "提取" at bounding box center [267, 40] width 21 height 13
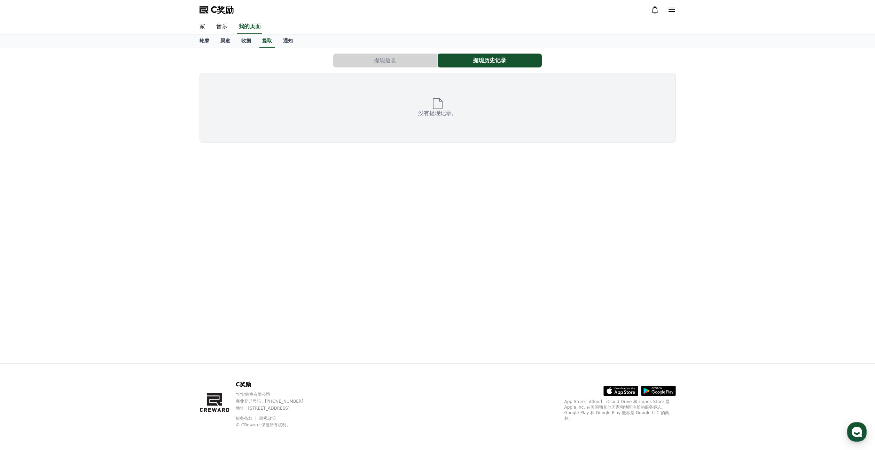
click at [381, 57] on button "提现信息" at bounding box center [385, 61] width 104 height 14
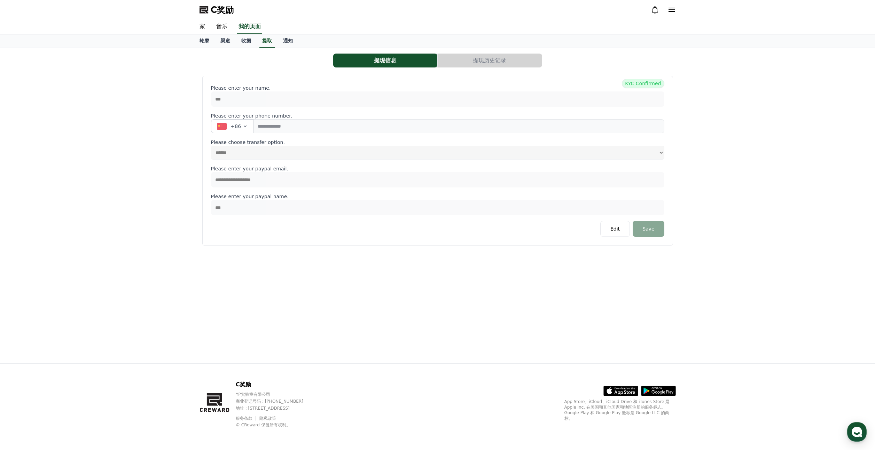
select select
click at [248, 45] on link "收据" at bounding box center [246, 40] width 21 height 13
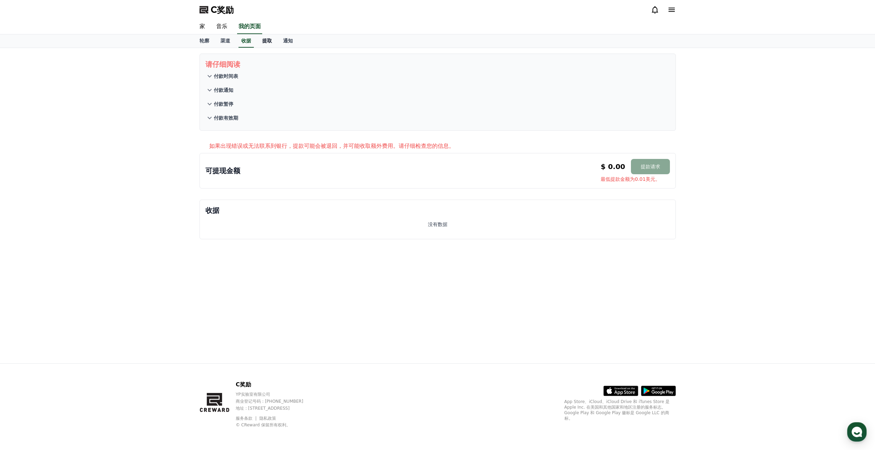
click at [273, 45] on link "提取" at bounding box center [267, 40] width 21 height 13
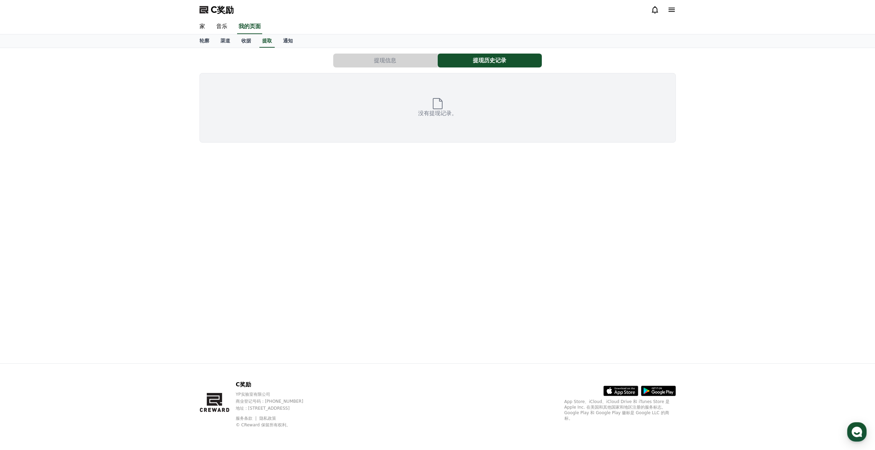
click at [379, 62] on font "提现信息" at bounding box center [385, 60] width 22 height 7
click at [383, 59] on font "提现信息" at bounding box center [385, 60] width 22 height 7
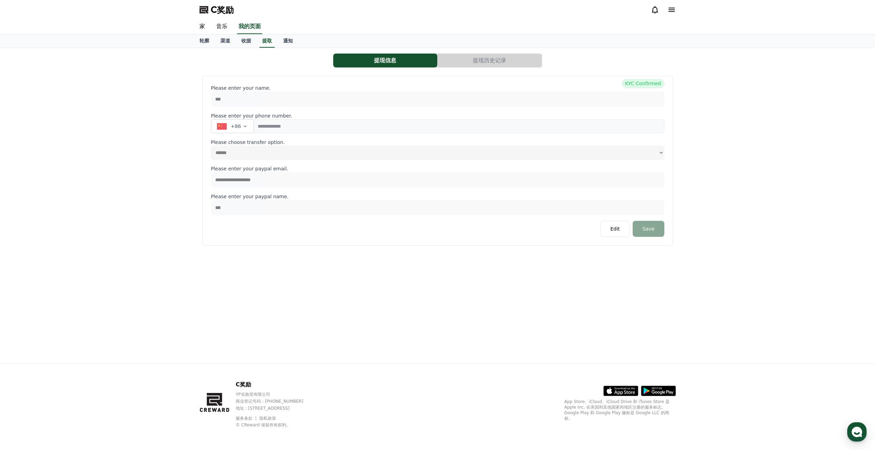
select select
click at [220, 26] on font "音乐" at bounding box center [221, 26] width 11 height 7
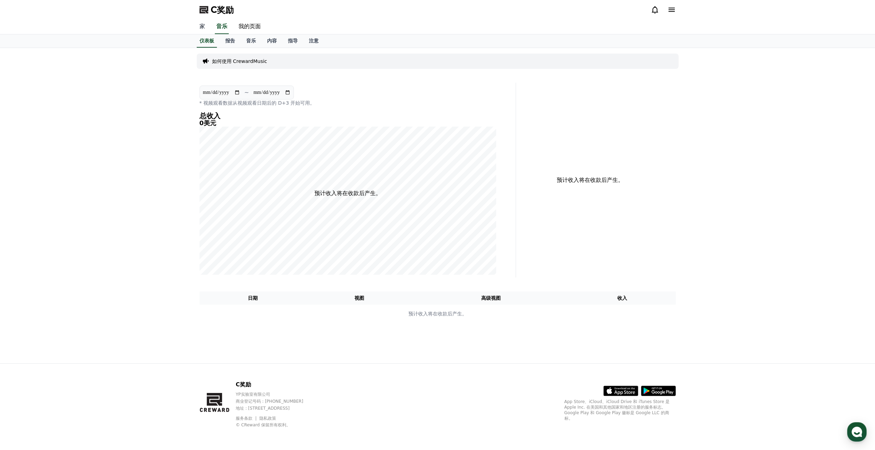
click at [203, 26] on font "家" at bounding box center [202, 26] width 6 height 7
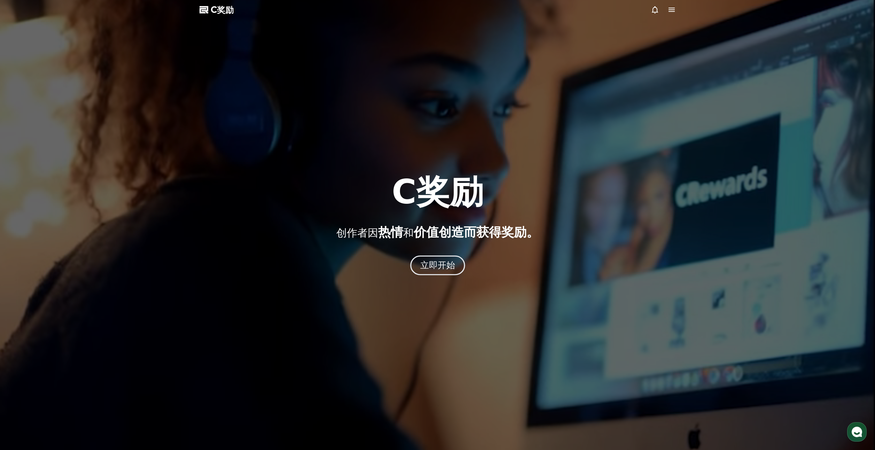
click at [442, 264] on font "立即开始" at bounding box center [437, 265] width 35 height 10
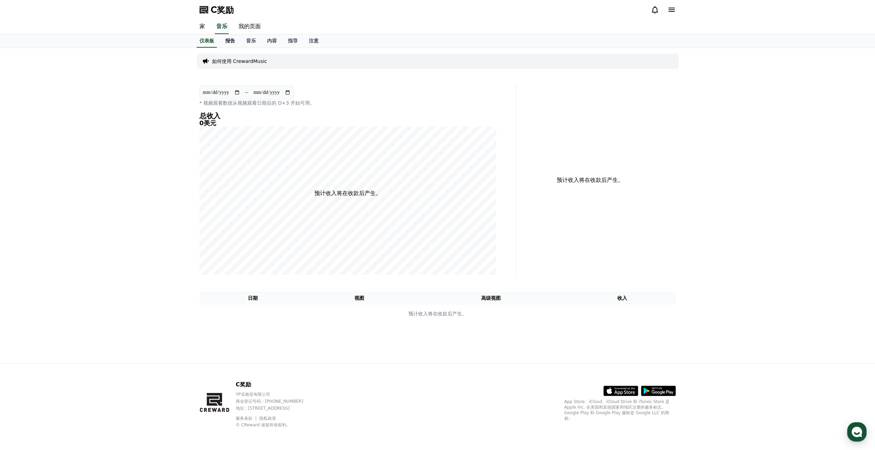
click at [233, 41] on font "报告" at bounding box center [230, 41] width 10 height 6
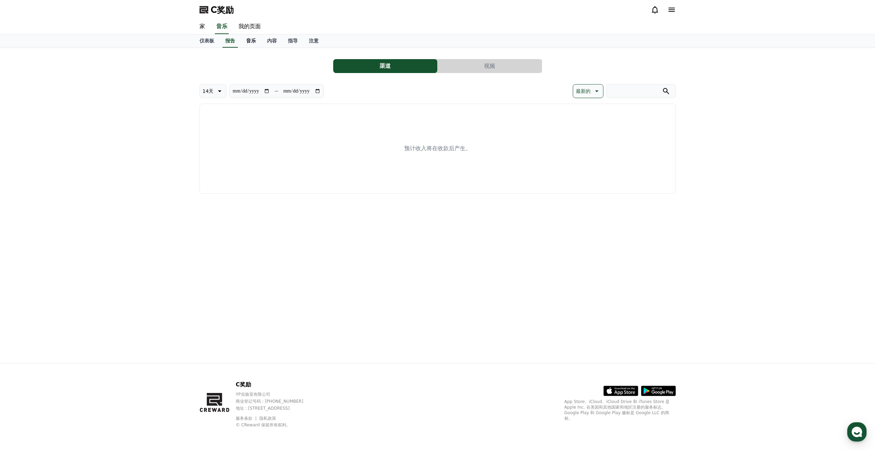
click at [248, 46] on link "音乐" at bounding box center [251, 40] width 21 height 13
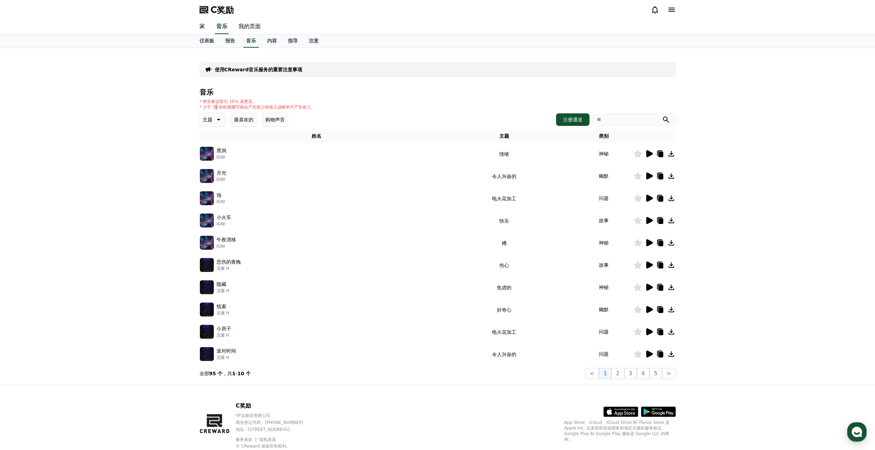
click at [214, 108] on font "* 少于 35 秒的视频可能会产生较少的收入或根本不产生收入。" at bounding box center [257, 107] width 116 height 5
click at [227, 106] on font "* 少于 35 秒的视频可能会产生较少的收入或根本不产生收入。" at bounding box center [257, 107] width 116 height 5
drag, startPoint x: 229, startPoint y: 106, endPoint x: 248, endPoint y: 106, distance: 19.5
click at [248, 106] on font "* 少于 35 秒的视频可能会产生较少的收入或根本不产生收入。" at bounding box center [257, 107] width 116 height 5
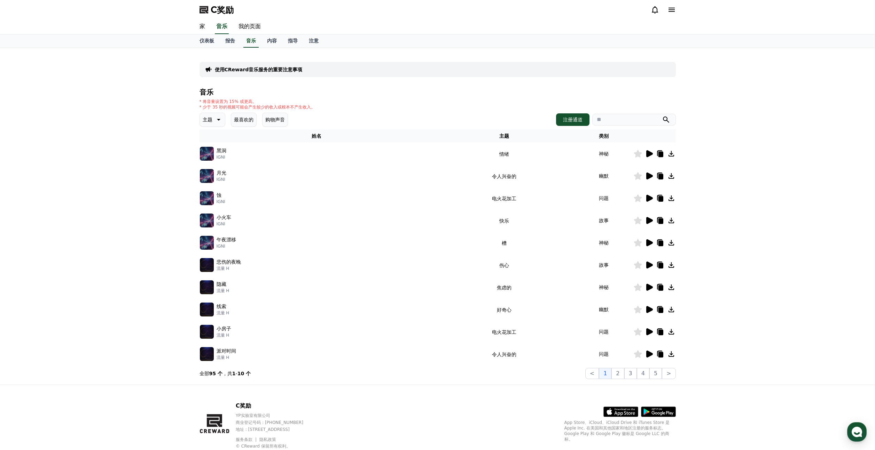
drag, startPoint x: 260, startPoint y: 105, endPoint x: 265, endPoint y: 105, distance: 4.9
click at [264, 105] on font "* 少于 35 秒的视频可能会产生较少的收入或根本不产生收入。" at bounding box center [257, 107] width 116 height 5
click at [265, 105] on font "* 少于 35 秒的视频可能会产生较少的收入或根本不产生收入。" at bounding box center [257, 107] width 116 height 5
click at [274, 39] on font "内容" at bounding box center [272, 41] width 10 height 6
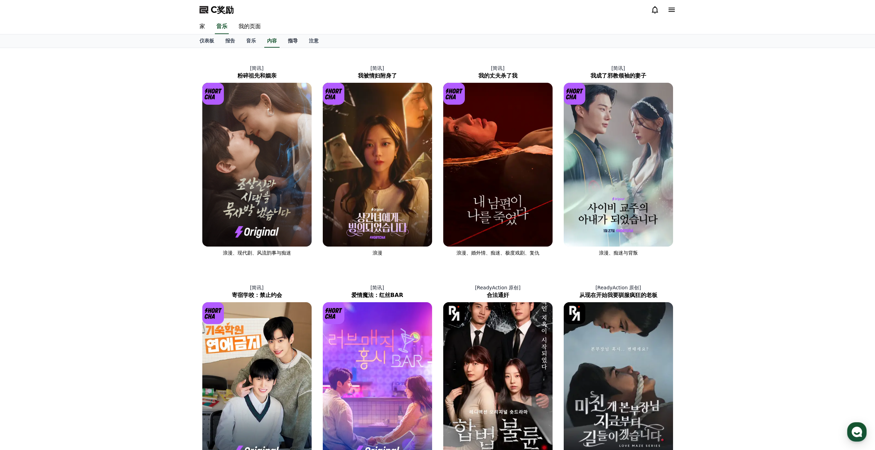
click at [298, 43] on link "指导" at bounding box center [292, 40] width 21 height 13
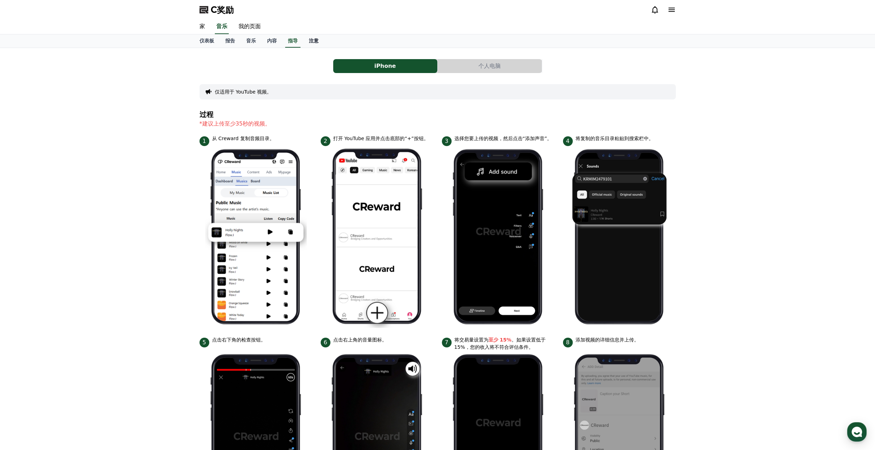
click at [319, 40] on link "注意" at bounding box center [313, 40] width 21 height 13
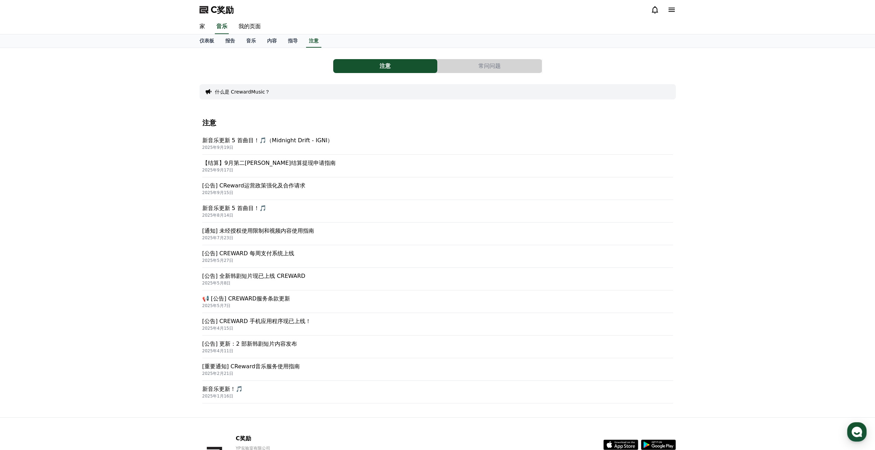
click at [470, 64] on button "常问问题" at bounding box center [490, 66] width 104 height 14
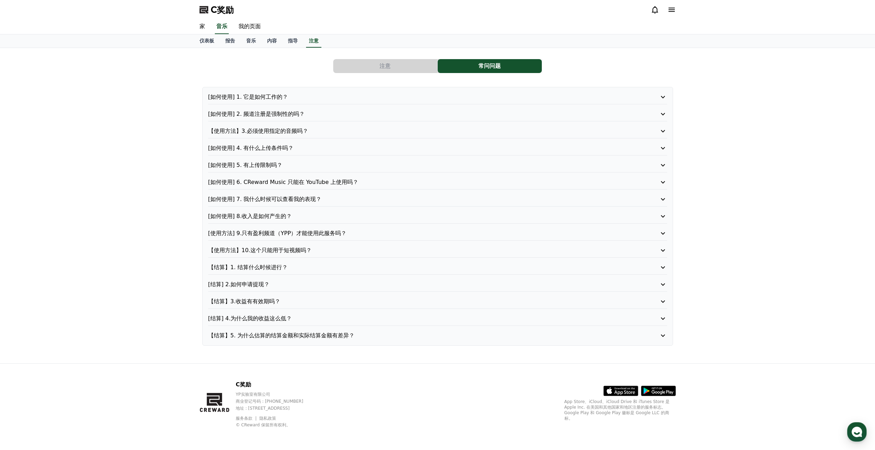
click at [256, 285] on font "[结算] 2.如何申请提现？" at bounding box center [239, 284] width 62 height 7
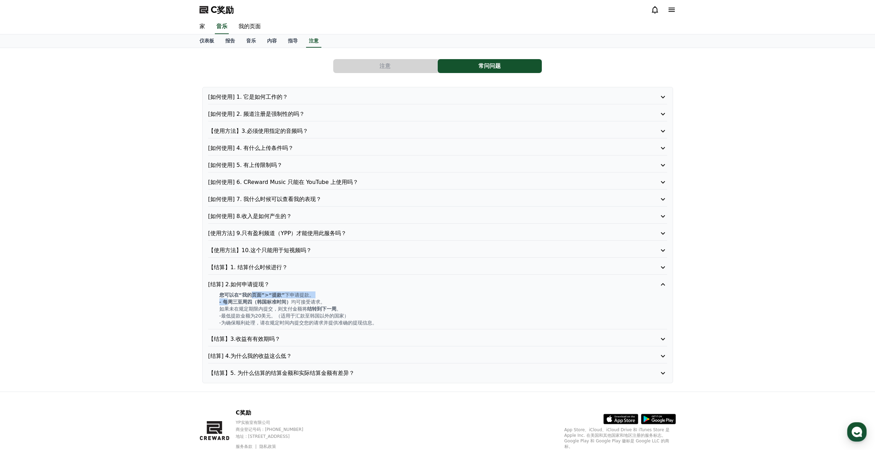
drag, startPoint x: 230, startPoint y: 298, endPoint x: 252, endPoint y: 298, distance: 21.9
click at [250, 298] on div "您可以在“我的页面”>“提款” 下申请提款 。 - 每周三至周四（韩国标准时间） 均可接受请求 。 如果未在规定期限内提交，则支付金额将 结转到下一周 。 -…" at bounding box center [437, 309] width 459 height 35
click at [252, 298] on p "您可以在“我的页面”>“提款” 下申请提款 。" at bounding box center [443, 295] width 448 height 7
drag, startPoint x: 244, startPoint y: 300, endPoint x: 257, endPoint y: 301, distance: 12.9
click at [257, 301] on font "- 每周三至周四（韩国标准时间）" at bounding box center [255, 302] width 72 height 6
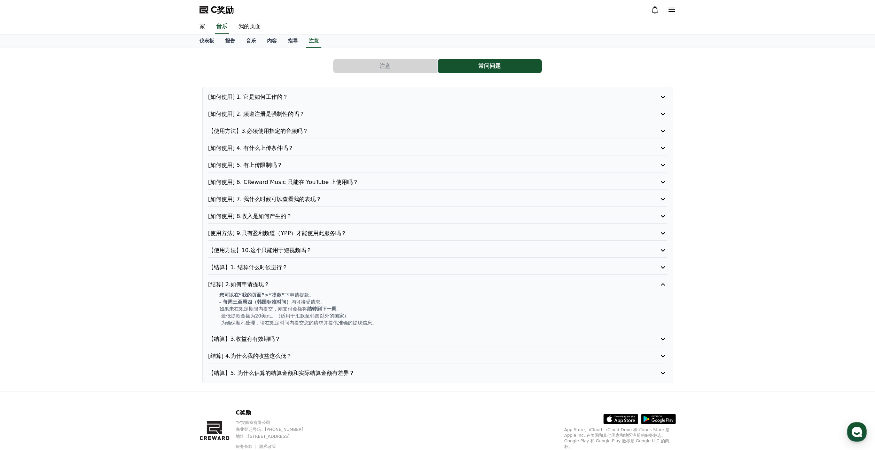
click at [262, 300] on font "- 每周三至周四（韩国标准时间）" at bounding box center [255, 302] width 72 height 6
drag, startPoint x: 264, startPoint y: 300, endPoint x: 257, endPoint y: 304, distance: 8.3
click at [258, 304] on font "- 每周三至周四（韩国标准时间）" at bounding box center [255, 302] width 72 height 6
click at [250, 306] on font "如果未在规定期限内提交，则支付金额将" at bounding box center [263, 309] width 88 height 6
drag, startPoint x: 248, startPoint y: 307, endPoint x: 261, endPoint y: 308, distance: 13.2
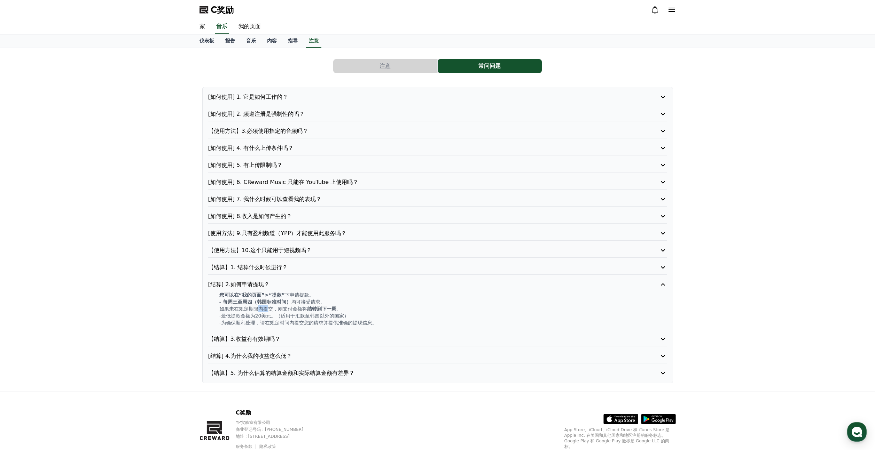
click at [260, 308] on font "如果未在规定期限内提交，则支付金额将" at bounding box center [263, 309] width 88 height 6
click at [261, 308] on font "如果未在规定期限内提交，则支付金额将" at bounding box center [263, 309] width 88 height 6
drag, startPoint x: 238, startPoint y: 315, endPoint x: 269, endPoint y: 312, distance: 30.7
click at [264, 312] on div "您可以在“我的页面”>“提款” 下申请提款 。 - 每周三至周四（韩国标准时间） 均可接受请求 。 如果未在规定期限内提交，则支付金额将 结转到下一周 。 -…" at bounding box center [437, 309] width 459 height 35
click at [269, 313] on p "-最低提款金额为20美元。（适用于汇款至韩国以外的国家）" at bounding box center [443, 316] width 448 height 7
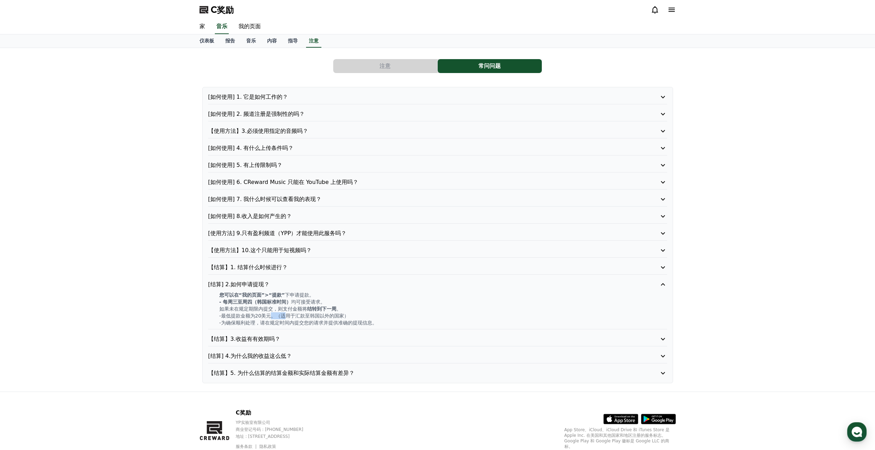
drag, startPoint x: 274, startPoint y: 313, endPoint x: 283, endPoint y: 317, distance: 9.4
click at [283, 317] on font "-最低提款金额为20美元。（适用于汇款至韩国以外的国家）" at bounding box center [284, 316] width 130 height 6
click at [284, 317] on font "-最低提款金额为20美元。（适用于汇款至韩国以外的国家）" at bounding box center [284, 316] width 130 height 6
drag, startPoint x: 251, startPoint y: 320, endPoint x: 279, endPoint y: 321, distance: 27.9
click at [274, 321] on font "-为确保顺利处理，请在规定时间内提交您的请求并提供准确的提现信息。" at bounding box center [298, 323] width 158 height 6
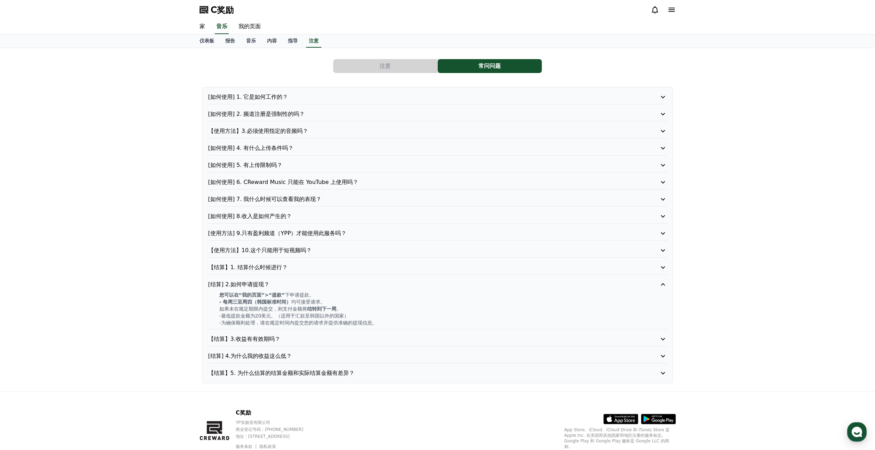
click at [283, 321] on font "-为确保顺利处理，请在规定时间内提交您的请求并提供准确的提现信息。" at bounding box center [298, 323] width 158 height 6
click at [297, 250] on font "【使用方法】10.这个只能用于短视频吗？" at bounding box center [259, 250] width 103 height 7
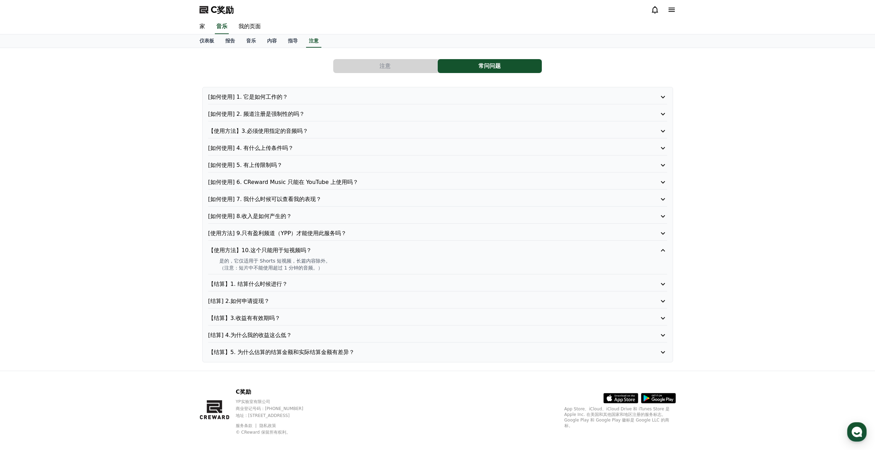
click at [299, 238] on div "[使用方法] 9.只有盈利频道（YPP）才能使用此服务吗？" at bounding box center [437, 234] width 459 height 11
click at [300, 235] on font "[使用方法] 9.只有盈利频道（YPP）才能使用此服务吗？" at bounding box center [277, 233] width 139 height 7
drag, startPoint x: 254, startPoint y: 245, endPoint x: 273, endPoint y: 250, distance: 19.0
click at [273, 250] on div "不，这与 YouTube 合作伙伴计划 (YPP) 盈利系统是分开的。 即使频道不满足盈利要求，当视频播放CReward的背景音乐时，仍然可以产生收入。" at bounding box center [437, 248] width 459 height 14
click at [274, 252] on font "即使频道不满足盈利要求，当视频播放CReward的背景音乐时，仍然可以产生收入。" at bounding box center [310, 251] width 182 height 6
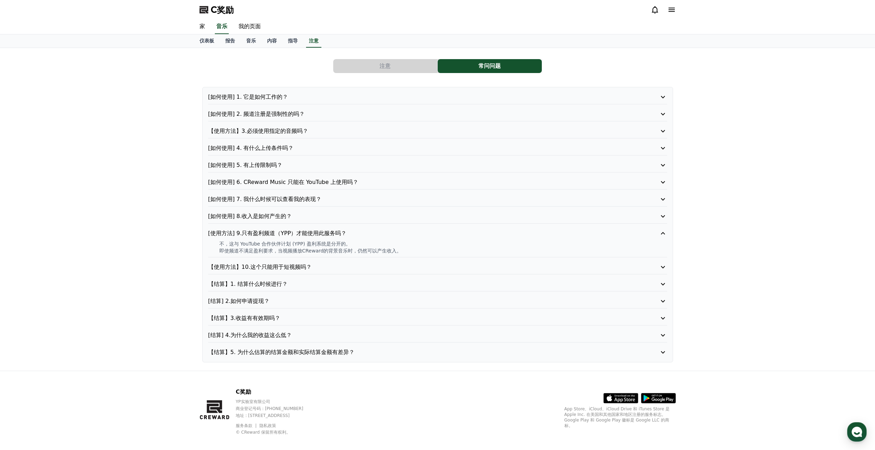
drag, startPoint x: 291, startPoint y: 252, endPoint x: 331, endPoint y: 252, distance: 40.4
click at [331, 252] on font "即使频道不满足盈利要求，当视频播放CReward的背景音乐时，仍然可以产生收入。" at bounding box center [310, 251] width 182 height 6
click at [333, 251] on font "即使频道不满足盈利要求，当视频播放CReward的背景音乐时，仍然可以产生收入。" at bounding box center [310, 251] width 182 height 6
click at [264, 216] on font "[如何使用] 8.收入是如何产生的？" at bounding box center [250, 216] width 84 height 7
click at [276, 199] on font "[如何使用] 7. 我什么时候可以查看我的表现？" at bounding box center [264, 199] width 113 height 7
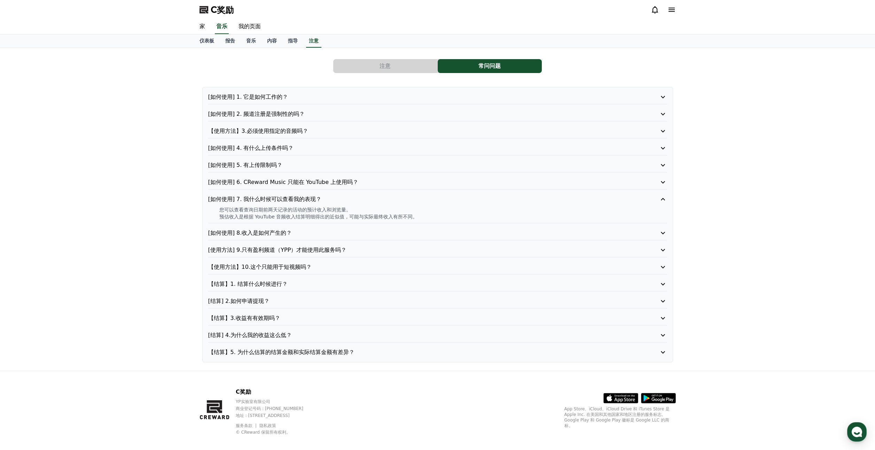
click at [296, 179] on font "[如何使用] 6. CReward Music 只能在 YouTube 上使用吗？" at bounding box center [283, 182] width 150 height 7
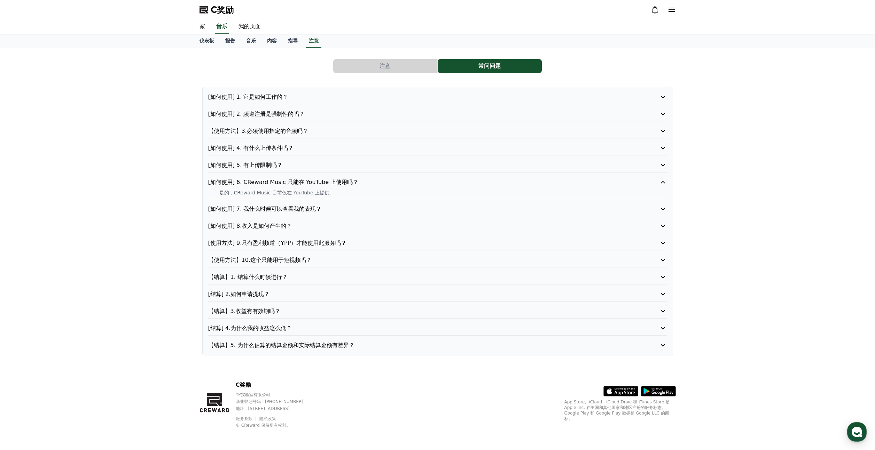
click at [279, 161] on div "[如何使用] 1. 它是如何工作的？ [如何使用] 2. 频道注册是强制性的吗？ 【使用方法】3.必须使用指定的音频吗？ [如何使用] 4. 有什么上传条件吗…" at bounding box center [437, 221] width 471 height 269
click at [276, 166] on font "[如何使用] 5. 有上传限制吗？" at bounding box center [245, 165] width 74 height 7
drag, startPoint x: 264, startPoint y: 175, endPoint x: 285, endPoint y: 175, distance: 21.6
click at [283, 175] on p "未经原创者许可 ， 禁止发布 音乐、OTT 节目、戏剧、拥有第三方版权的电影、重复使用的内容或从 YouTube、TikTok 等重新上传的任何内容 。" at bounding box center [443, 175] width 448 height 7
drag, startPoint x: 318, startPoint y: 175, endPoint x: 352, endPoint y: 174, distance: 33.8
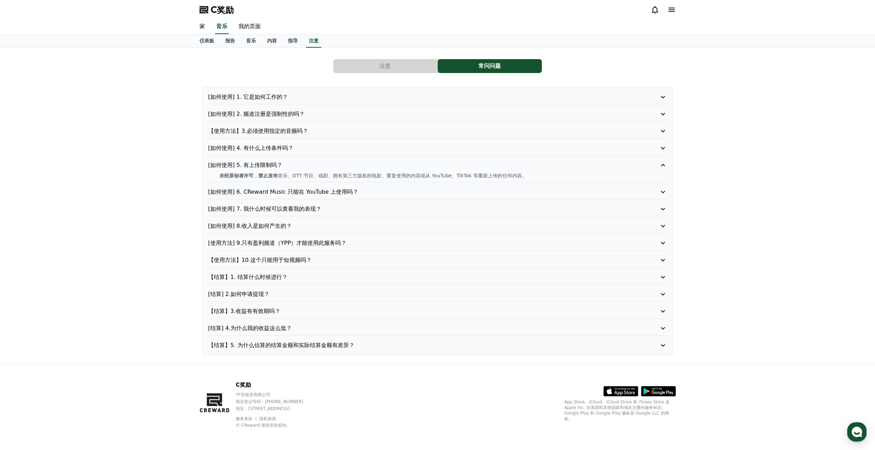
click at [351, 174] on font "音乐、OTT 节目、戏剧、拥有第三方版权的电影、重复使用的内容或从 YouTube、TikTok 等重新上传的任何内容" at bounding box center [400, 176] width 244 height 6
click at [356, 175] on font "音乐、OTT 节目、戏剧、拥有第三方版权的电影、重复使用的内容或从 YouTube、TikTok 等重新上传的任何内容" at bounding box center [400, 176] width 244 height 6
drag, startPoint x: 341, startPoint y: 175, endPoint x: 362, endPoint y: 175, distance: 20.9
click at [361, 175] on font "音乐、OTT 节目、戏剧、拥有第三方版权的电影、重复使用的内容或从 YouTube、TikTok 等重新上传的任何内容" at bounding box center [400, 176] width 244 height 6
click at [363, 175] on font "音乐、OTT 节目、戏剧、拥有第三方版权的电影、重复使用的内容或从 YouTube、TikTok 等重新上传的任何内容" at bounding box center [400, 176] width 244 height 6
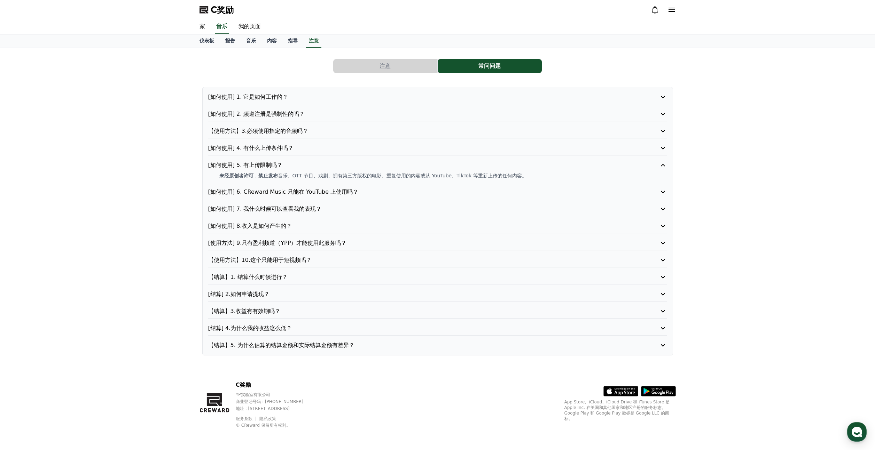
drag, startPoint x: 375, startPoint y: 175, endPoint x: 410, endPoint y: 174, distance: 34.8
click at [409, 174] on font "音乐、OTT 节目、戏剧、拥有第三方版权的电影、重复使用的内容或从 YouTube、TikTok 等重新上传的任何内容" at bounding box center [400, 176] width 244 height 6
click at [411, 174] on font "音乐、OTT 节目、戏剧、拥有第三方版权的电影、重复使用的内容或从 YouTube、TikTok 等重新上传的任何内容" at bounding box center [400, 176] width 244 height 6
drag, startPoint x: 409, startPoint y: 175, endPoint x: 449, endPoint y: 174, distance: 40.0
click at [449, 174] on font "音乐、OTT 节目、戏剧、拥有第三方版权的电影、重复使用的内容或从 YouTube、TikTok 等重新上传的任何内容" at bounding box center [400, 176] width 244 height 6
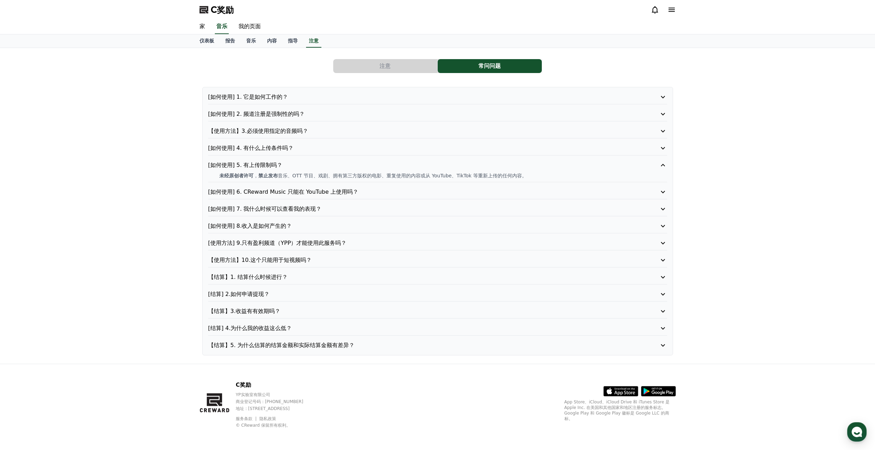
click at [449, 174] on font "音乐、OTT 节目、戏剧、拥有第三方版权的电影、重复使用的内容或从 YouTube、TikTok 等重新上传的任何内容" at bounding box center [400, 176] width 244 height 6
drag, startPoint x: 458, startPoint y: 173, endPoint x: 480, endPoint y: 173, distance: 22.3
click at [480, 173] on font "音乐、OTT 节目、戏剧、拥有第三方版权的电影、重复使用的内容或从 YouTube、TikTok 等重新上传的任何内容" at bounding box center [400, 176] width 244 height 6
drag, startPoint x: 413, startPoint y: 177, endPoint x: 425, endPoint y: 177, distance: 11.5
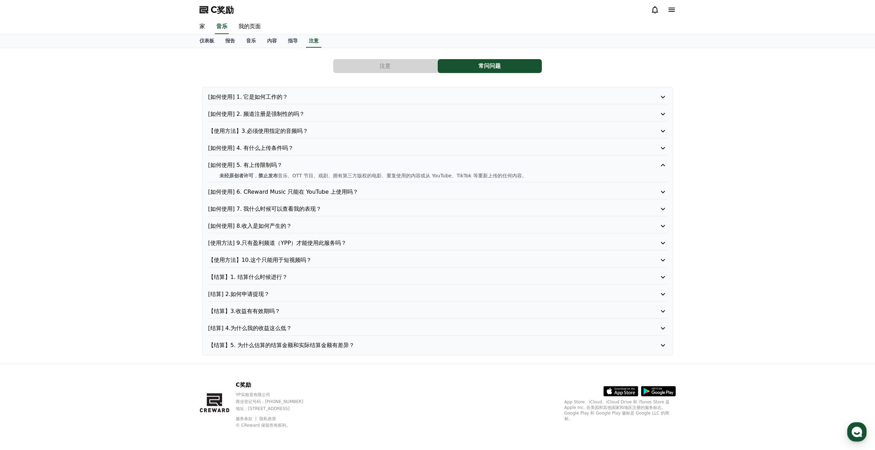
click at [425, 177] on font "音乐、OTT 节目、戏剧、拥有第三方版权的电影、重复使用的内容或从 YouTube、TikTok 等重新上传的任何内容" at bounding box center [400, 176] width 244 height 6
click at [275, 147] on font "[如何使用] 4. 有什么上传条件吗？" at bounding box center [251, 148] width 86 height 7
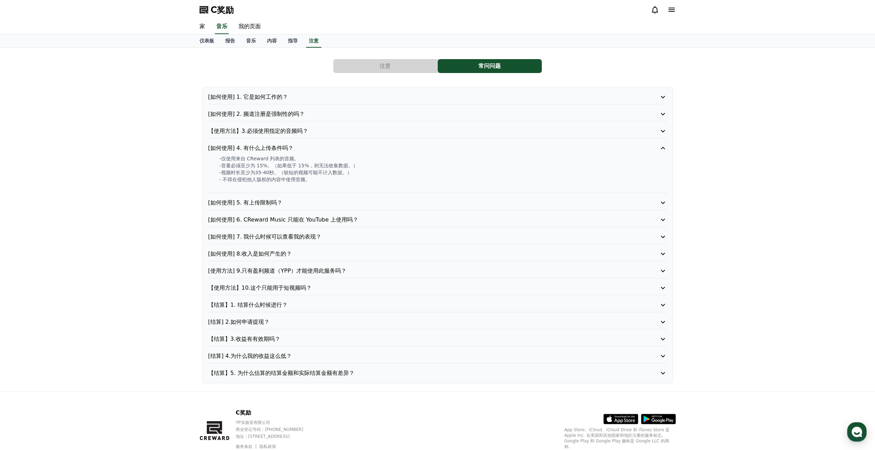
drag, startPoint x: 270, startPoint y: 158, endPoint x: 291, endPoint y: 164, distance: 22.2
click at [291, 164] on div "-仅使用来自 CReward 列表的音频。 -音量必须至少为 15%。（如果低于 15%，则无法收集数据。） -视频时长至少为35-40秒。（较短的视频可能不…" at bounding box center [437, 172] width 459 height 35
click at [291, 164] on font "-音量必须至少为 15%。（如果低于 15%，则无法收集数据。）" at bounding box center [288, 166] width 139 height 6
click at [273, 133] on font "【使用方法】3.必须使用指定的音频吗？" at bounding box center [258, 131] width 100 height 7
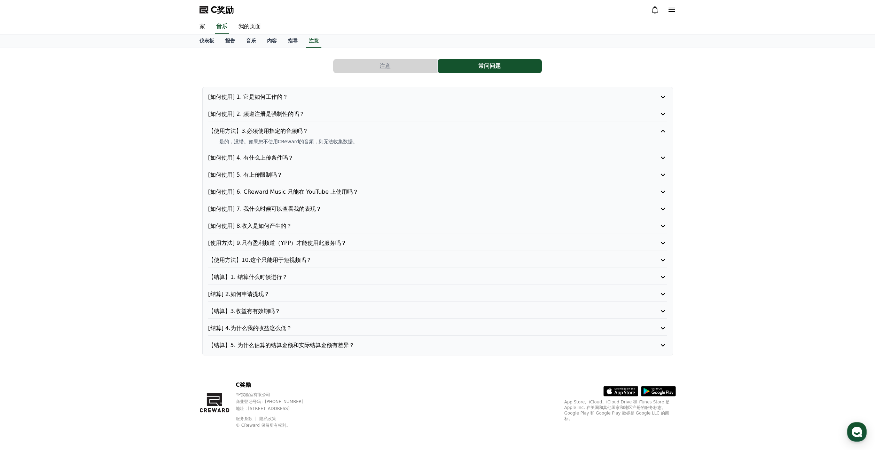
click at [277, 112] on font "[如何使用] 2. 频道注册是强制性的吗？" at bounding box center [256, 114] width 97 height 7
click at [275, 101] on p "[如何使用] 1. 它是如何工作的？" at bounding box center [419, 97] width 422 height 8
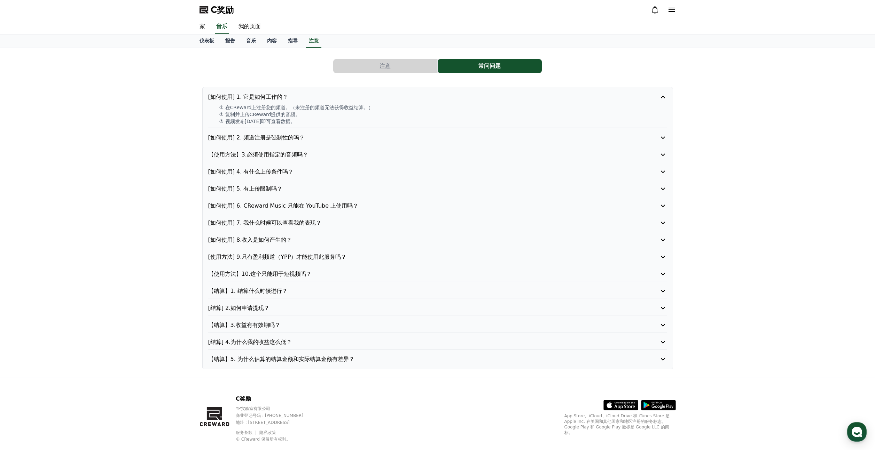
drag, startPoint x: 253, startPoint y: 109, endPoint x: 274, endPoint y: 113, distance: 21.0
click at [274, 113] on div "① 在CReward上注册您的频道。（未注册的频道无法获得收益结算。） ② 复制并上传CReward提供的音频。 ③ 视频发布[DATE]即可查看数据。" at bounding box center [437, 114] width 459 height 21
click at [274, 114] on font "② 复制并上传CReward提供的音频。" at bounding box center [259, 115] width 81 height 6
drag, startPoint x: 264, startPoint y: 118, endPoint x: 270, endPoint y: 119, distance: 5.7
click at [270, 119] on p "③ 视频发布[DATE]即可查看数据。" at bounding box center [443, 121] width 448 height 7
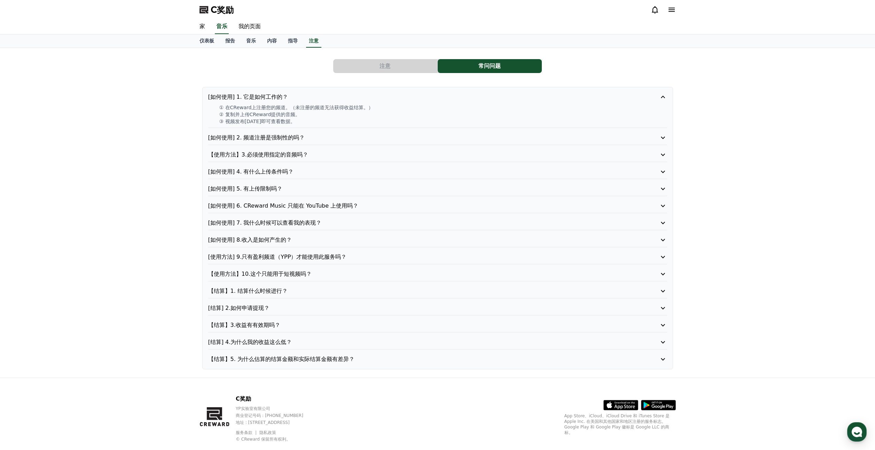
click at [265, 122] on font "③ 视频发布[DATE]即可查看数据。" at bounding box center [257, 122] width 76 height 6
drag, startPoint x: 259, startPoint y: 121, endPoint x: 273, endPoint y: 119, distance: 14.4
click at [272, 119] on font "③ 视频发布[DATE]即可查看数据。" at bounding box center [257, 122] width 76 height 6
click at [274, 119] on font "③ 视频发布[DATE]即可查看数据。" at bounding box center [257, 122] width 76 height 6
click at [229, 40] on font "报告" at bounding box center [230, 41] width 10 height 6
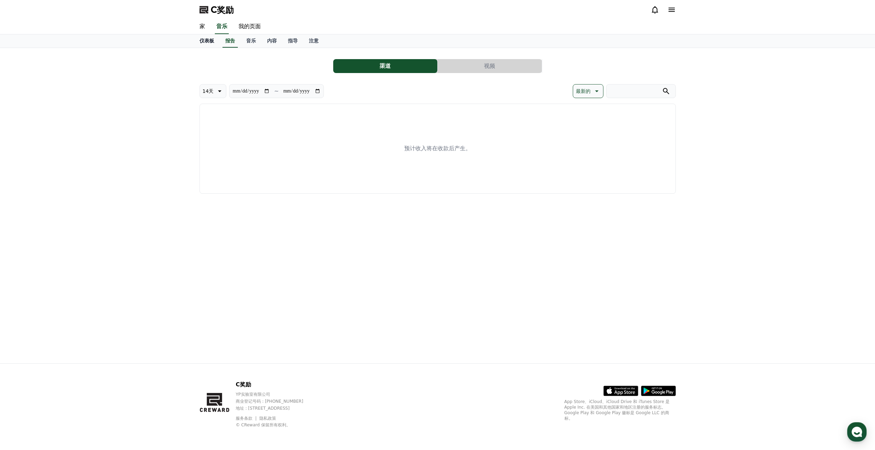
click at [205, 40] on font "仪表板" at bounding box center [206, 41] width 15 height 6
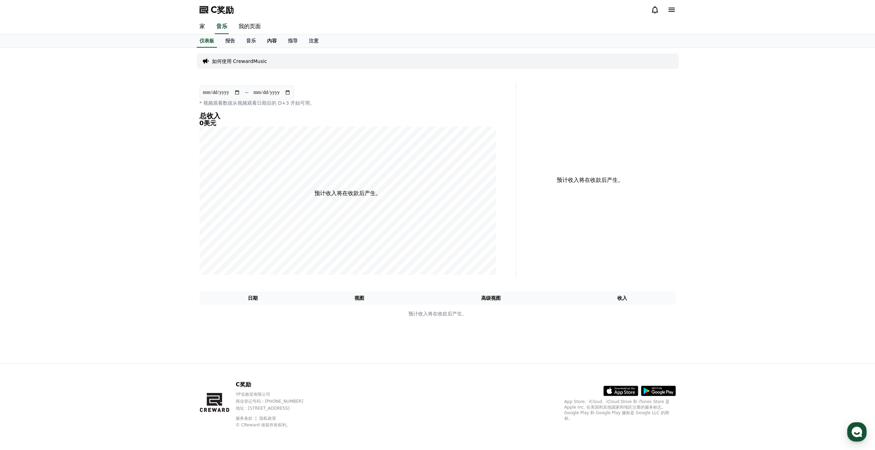
click at [270, 42] on font "内容" at bounding box center [272, 41] width 10 height 6
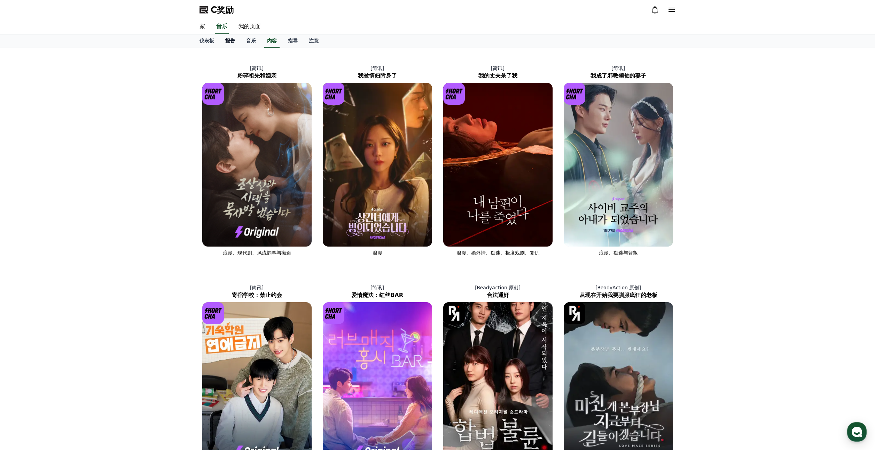
click at [227, 40] on font "报告" at bounding box center [230, 41] width 10 height 6
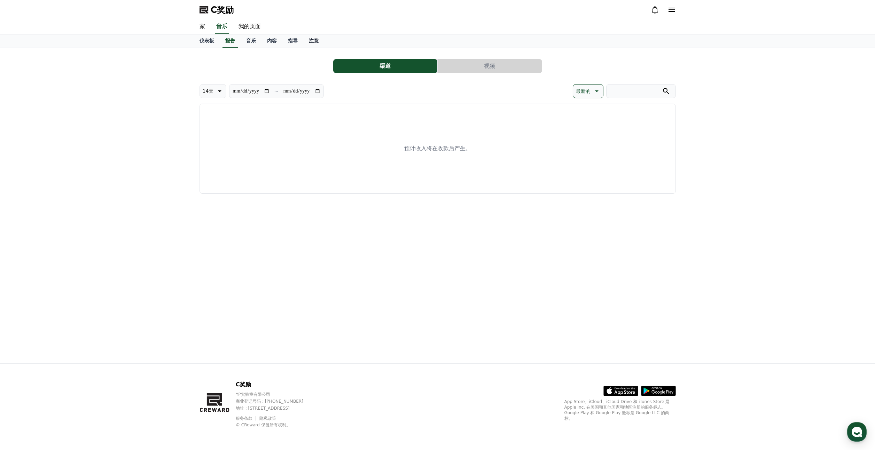
click at [319, 40] on link "注意" at bounding box center [313, 40] width 21 height 13
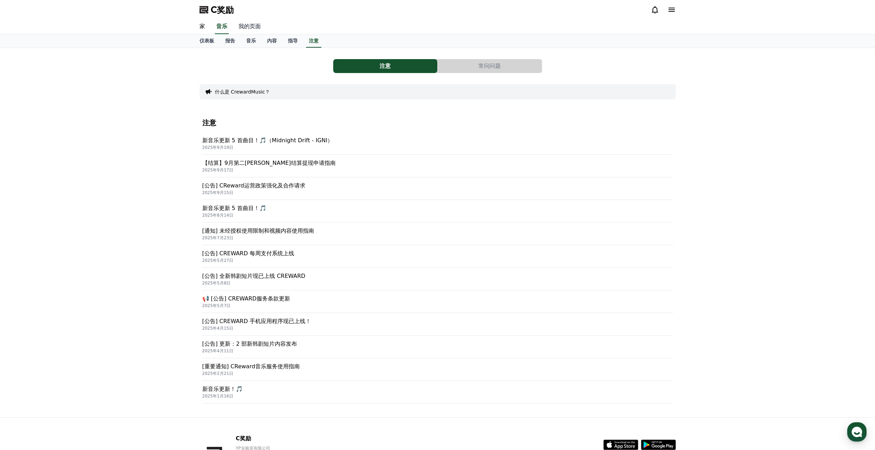
click at [252, 27] on font "我的页面" at bounding box center [249, 26] width 22 height 7
select select "**********"
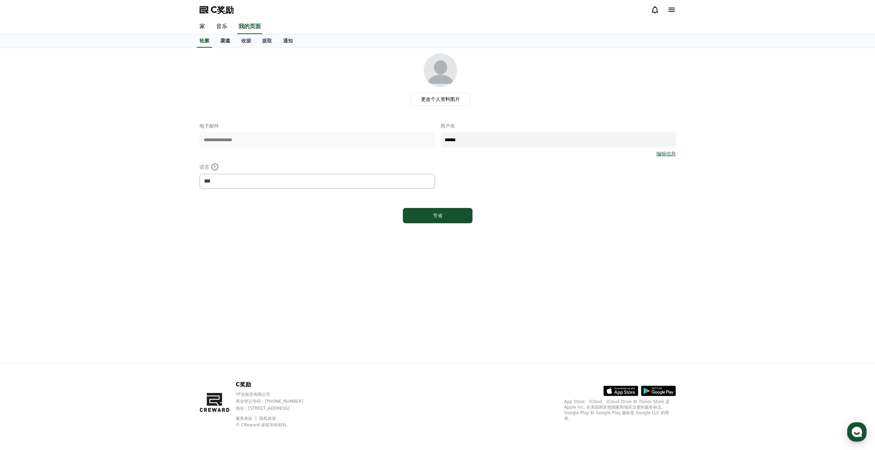
click at [231, 40] on link "渠道" at bounding box center [225, 40] width 21 height 13
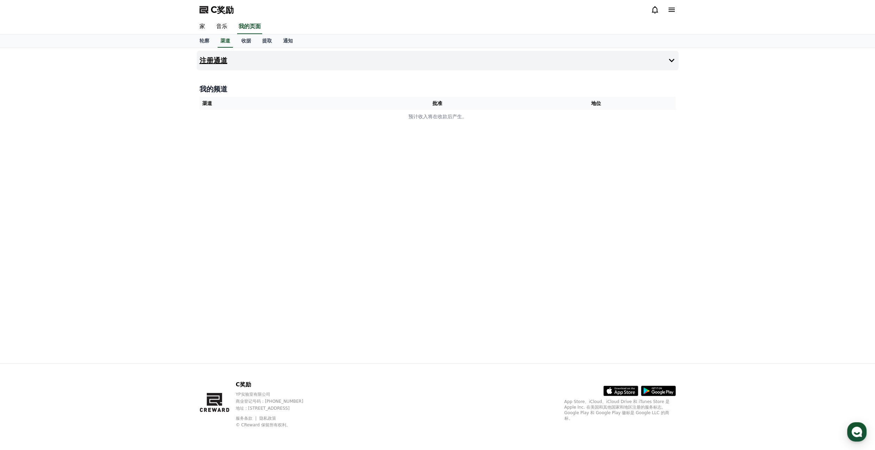
click at [670, 58] on icon at bounding box center [671, 60] width 8 height 8
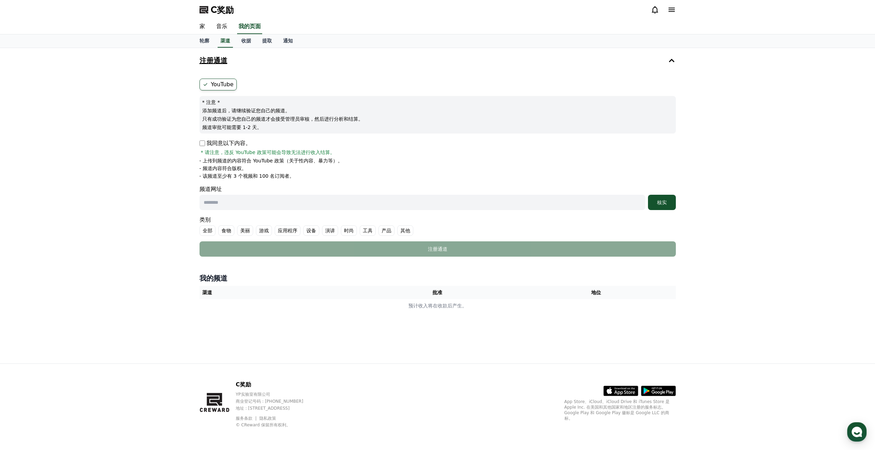
click at [230, 206] on input "text" at bounding box center [422, 202] width 446 height 15
click at [265, 173] on font "- 该频道至少有 3 个视频和 100 名订阅者。" at bounding box center [246, 176] width 95 height 6
drag, startPoint x: 241, startPoint y: 177, endPoint x: 270, endPoint y: 176, distance: 29.2
click at [253, 176] on font "- 该频道至少有 3 个视频和 100 名订阅者。" at bounding box center [246, 176] width 95 height 6
click at [270, 176] on font "- 该频道至少有 3 个视频和 100 名订阅者。" at bounding box center [246, 176] width 95 height 6
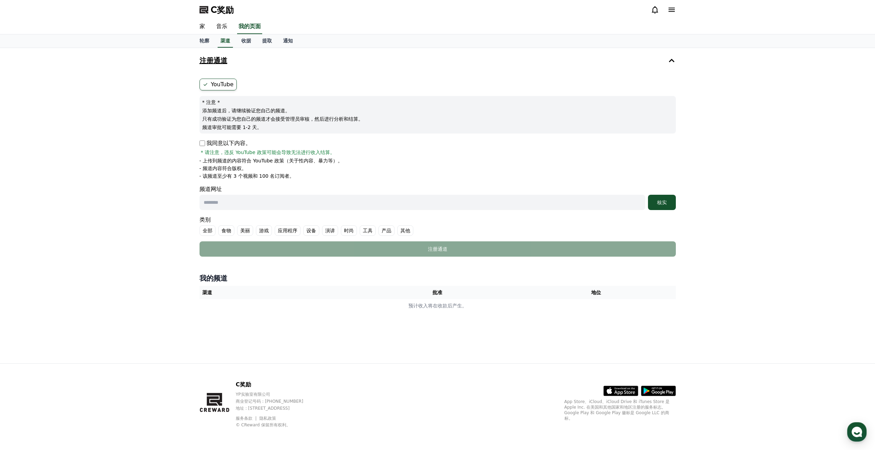
drag, startPoint x: 267, startPoint y: 176, endPoint x: 294, endPoint y: 173, distance: 27.7
click at [287, 173] on font "- 该频道至少有 3 个视频和 100 名订阅者。" at bounding box center [246, 176] width 95 height 6
click at [294, 173] on li "- 该频道至少有 3 个视频和 100 名订阅者。" at bounding box center [437, 176] width 476 height 7
drag, startPoint x: 272, startPoint y: 174, endPoint x: 286, endPoint y: 174, distance: 13.9
click at [285, 174] on font "- 该频道至少有 3 个视频和 100 名订阅者。" at bounding box center [246, 176] width 95 height 6
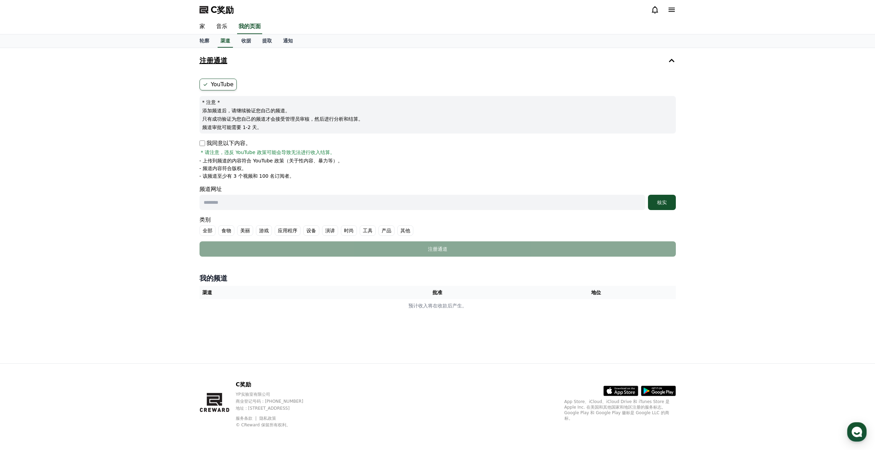
click at [286, 174] on font "- 该频道至少有 3 个视频和 100 名订阅者。" at bounding box center [246, 176] width 95 height 6
drag, startPoint x: 270, startPoint y: 177, endPoint x: 292, endPoint y: 176, distance: 21.6
click at [291, 176] on font "- 该频道至少有 3 个视频和 100 名订阅者。" at bounding box center [246, 176] width 95 height 6
click at [292, 176] on font "- 该频道至少有 3 个视频和 100 名订阅者。" at bounding box center [246, 176] width 95 height 6
click at [283, 177] on font "- 该频道至少有 3 个视频和 100 名订阅者。" at bounding box center [246, 176] width 95 height 6
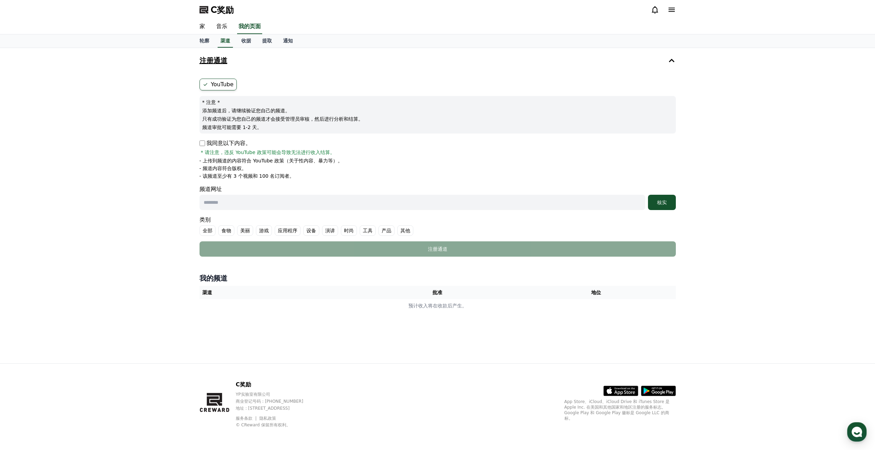
drag, startPoint x: 275, startPoint y: 177, endPoint x: 259, endPoint y: 177, distance: 15.7
click at [260, 178] on font "- 该频道至少有 3 个视频和 100 名订阅者。" at bounding box center [246, 176] width 95 height 6
drag, startPoint x: 243, startPoint y: 177, endPoint x: 239, endPoint y: 178, distance: 3.8
click at [240, 178] on font "- 该频道至少有 3 个视频和 100 名订阅者。" at bounding box center [246, 176] width 95 height 6
drag, startPoint x: 235, startPoint y: 178, endPoint x: 257, endPoint y: 176, distance: 21.6
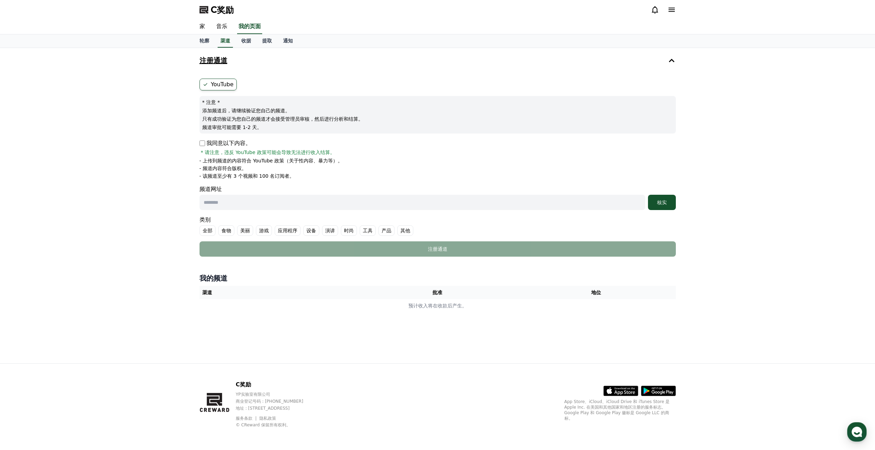
click at [253, 176] on font "- 该频道至少有 3 个视频和 100 名订阅者。" at bounding box center [246, 176] width 95 height 6
click at [259, 176] on font "- 该频道至少有 3 个视频和 100 名订阅者。" at bounding box center [246, 176] width 95 height 6
drag, startPoint x: 252, startPoint y: 176, endPoint x: 270, endPoint y: 176, distance: 18.1
click at [270, 176] on font "- 该频道至少有 3 个视频和 100 名订阅者。" at bounding box center [246, 176] width 95 height 6
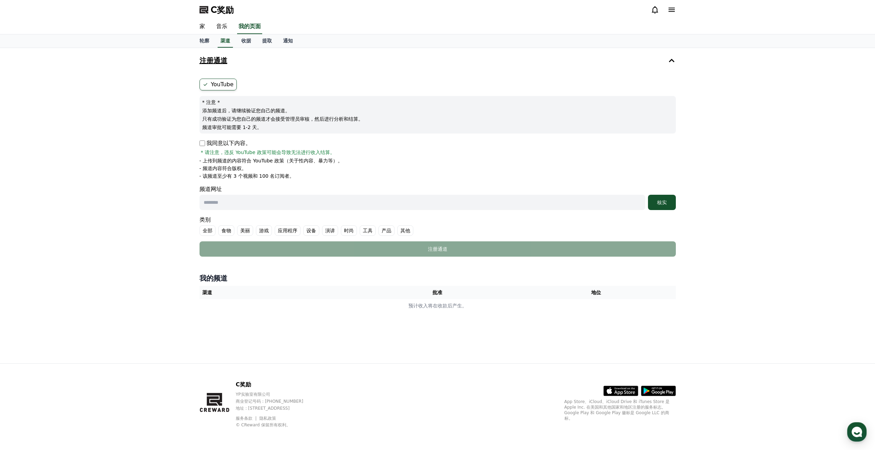
drag, startPoint x: 268, startPoint y: 176, endPoint x: 272, endPoint y: 176, distance: 3.8
click at [271, 176] on font "- 该频道至少有 3 个视频和 100 名订阅者。" at bounding box center [246, 176] width 95 height 6
click at [273, 176] on font "- 该频道至少有 3 个视频和 100 名订阅者。" at bounding box center [246, 176] width 95 height 6
drag, startPoint x: 249, startPoint y: 176, endPoint x: 276, endPoint y: 176, distance: 27.2
click at [275, 176] on font "- 该频道至少有 3 个视频和 100 名订阅者。" at bounding box center [246, 176] width 95 height 6
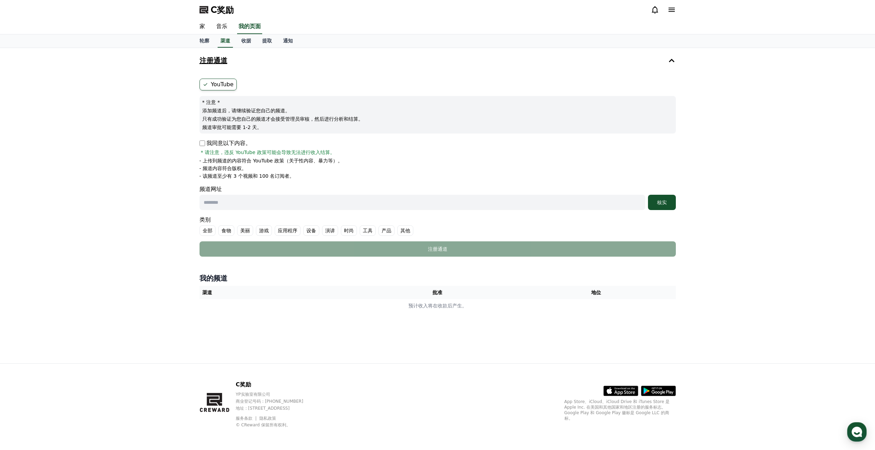
click at [277, 176] on font "- 该频道至少有 3 个视频和 100 名订阅者。" at bounding box center [246, 176] width 95 height 6
drag, startPoint x: 263, startPoint y: 177, endPoint x: 281, endPoint y: 176, distance: 17.8
click at [278, 176] on font "- 该频道至少有 3 个视频和 100 名订阅者。" at bounding box center [246, 176] width 95 height 6
click at [281, 176] on font "- 该频道至少有 3 个视频和 100 名订阅者。" at bounding box center [246, 176] width 95 height 6
drag, startPoint x: 245, startPoint y: 178, endPoint x: 286, endPoint y: 177, distance: 41.8
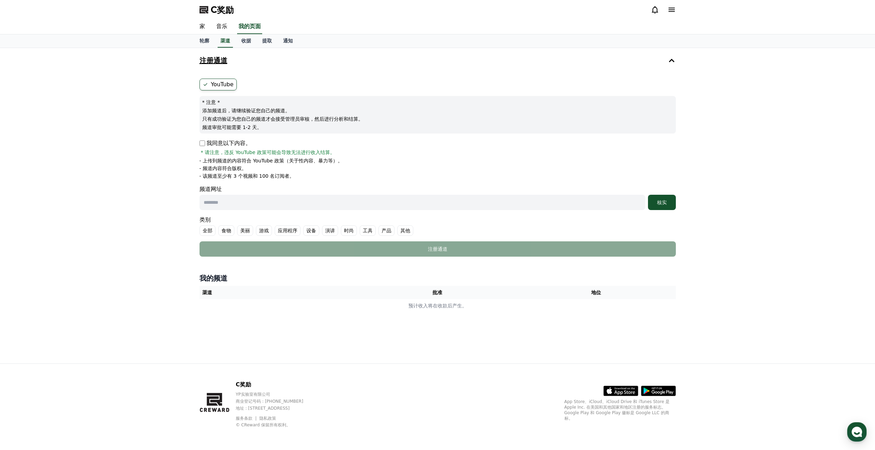
click at [286, 177] on font "- 该频道至少有 3 个视频和 100 名订阅者。" at bounding box center [246, 176] width 95 height 6
drag, startPoint x: 292, startPoint y: 178, endPoint x: 285, endPoint y: 178, distance: 7.0
click at [292, 177] on font "- 该频道至少有 3 个视频和 100 名订阅者。" at bounding box center [246, 176] width 95 height 6
drag, startPoint x: 250, startPoint y: 177, endPoint x: 280, endPoint y: 176, distance: 30.0
click at [280, 176] on font "- 该频道至少有 3 个视频和 100 名订阅者。" at bounding box center [246, 176] width 95 height 6
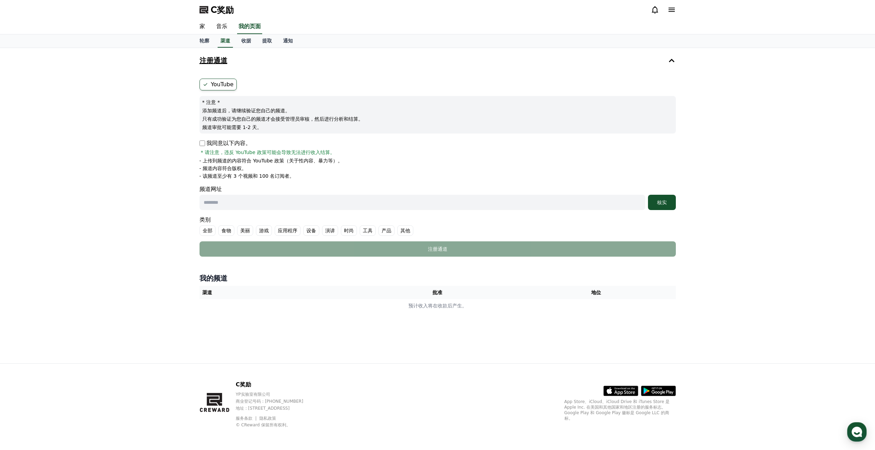
click at [282, 176] on font "- 该频道至少有 3 个视频和 100 名订阅者。" at bounding box center [246, 176] width 95 height 6
drag, startPoint x: 264, startPoint y: 176, endPoint x: 285, endPoint y: 176, distance: 20.9
click at [278, 176] on font "- 该频道至少有 3 个视频和 100 名订阅者。" at bounding box center [246, 176] width 95 height 6
click at [285, 176] on font "- 该频道至少有 3 个视频和 100 名订阅者。" at bounding box center [246, 176] width 95 height 6
click at [266, 176] on font "- 该频道至少有 3 个视频和 100 名订阅者。" at bounding box center [246, 176] width 95 height 6
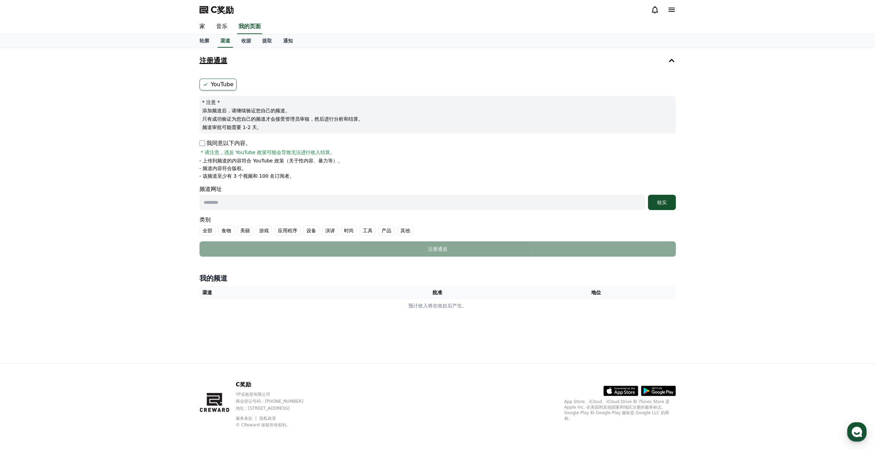
click at [266, 176] on font "- 该频道至少有 3 个视频和 100 名订阅者。" at bounding box center [246, 176] width 95 height 6
drag, startPoint x: 238, startPoint y: 163, endPoint x: 267, endPoint y: 166, distance: 28.7
click at [267, 166] on ul "- 上传到频道的内容符合 YouTube 政策（关于性内容、暴力等）。 - 频道内容符合版权。 - 该频道至少有 3 个视频和 100 名订阅者。" at bounding box center [437, 168] width 476 height 22
click at [267, 166] on li "- 频道内容符合版权。" at bounding box center [437, 168] width 476 height 7
